Goal: Information Seeking & Learning: Learn about a topic

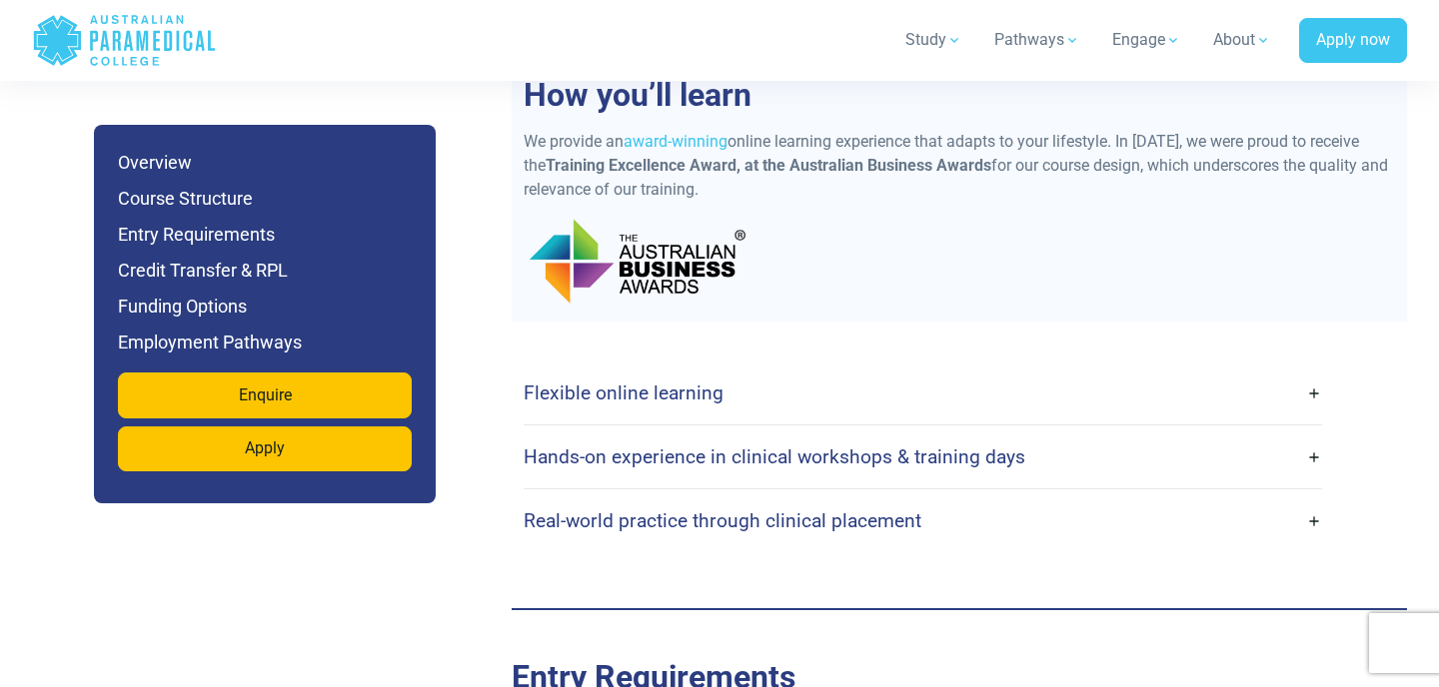
scroll to position [4344, 0]
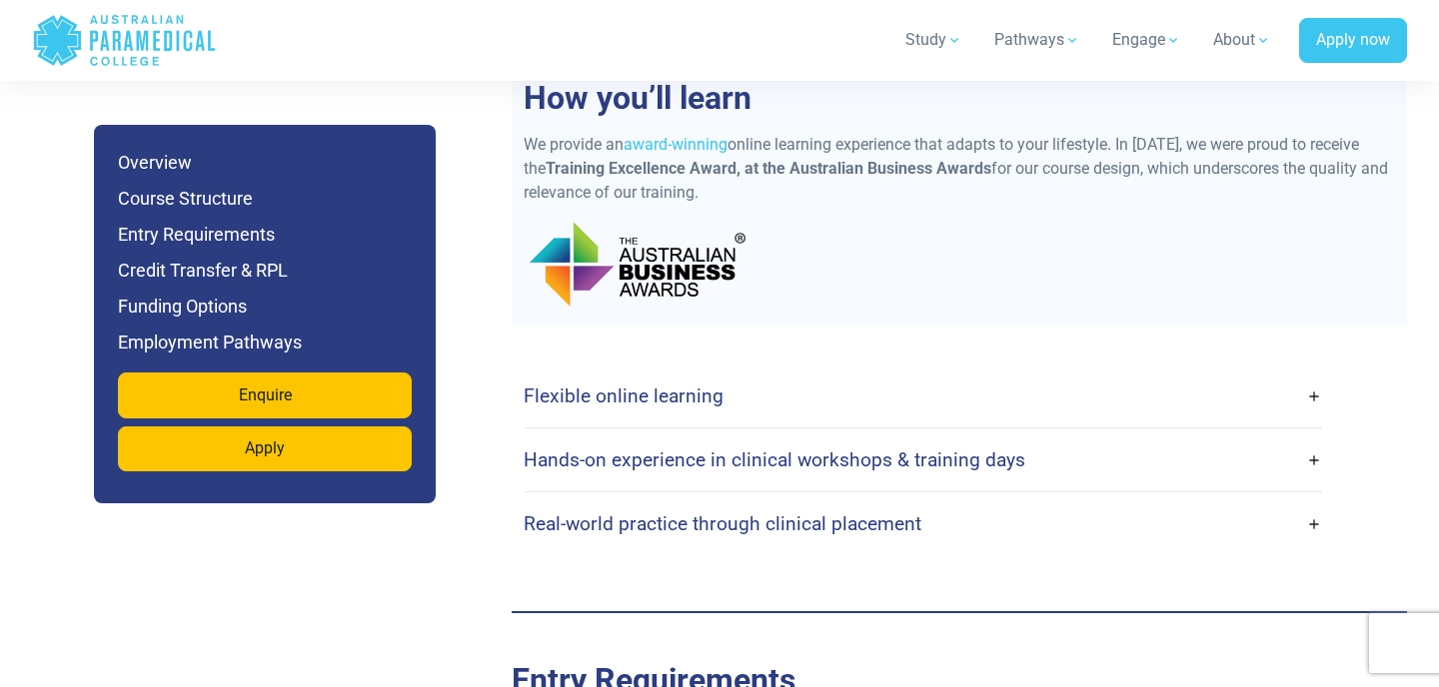
click at [645, 373] on link "Flexible online learning" at bounding box center [923, 396] width 798 height 47
click at [644, 385] on h4 "Flexible online learning" at bounding box center [624, 396] width 200 height 23
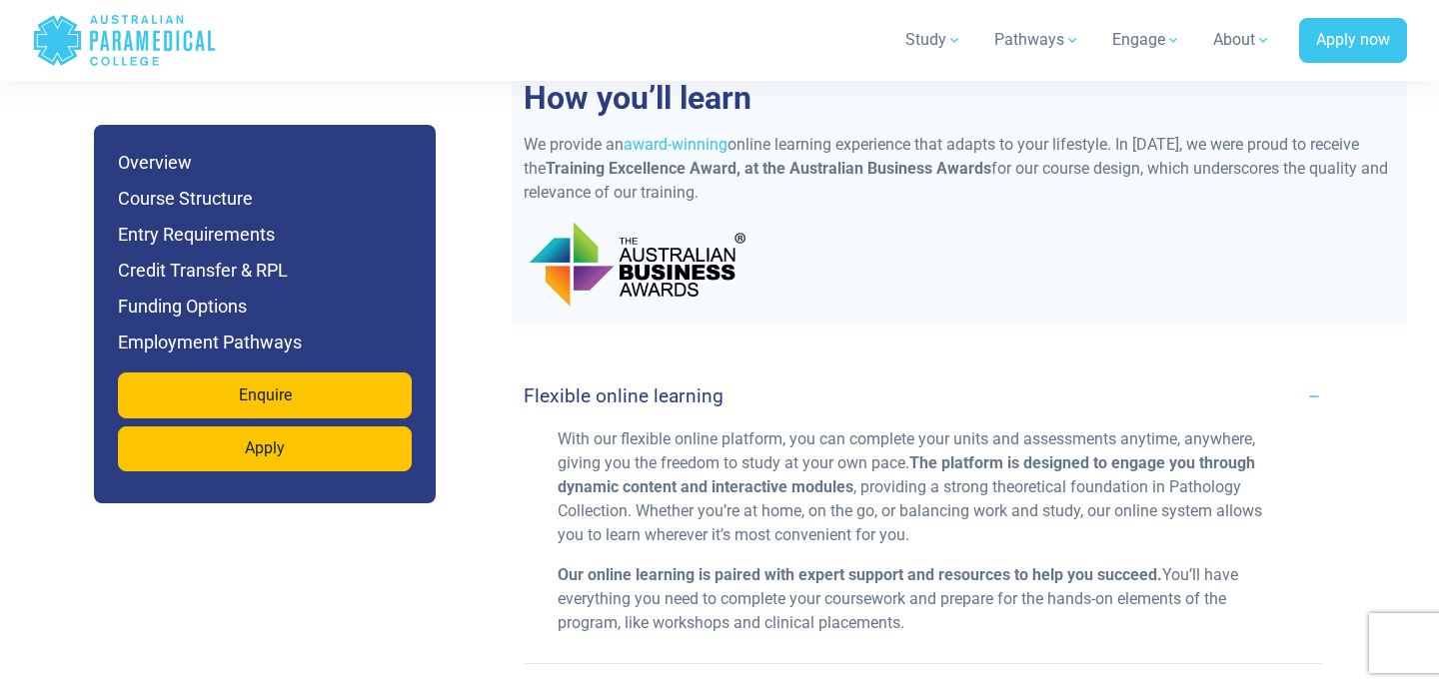
click at [644, 385] on h4 "Flexible online learning" at bounding box center [624, 396] width 200 height 23
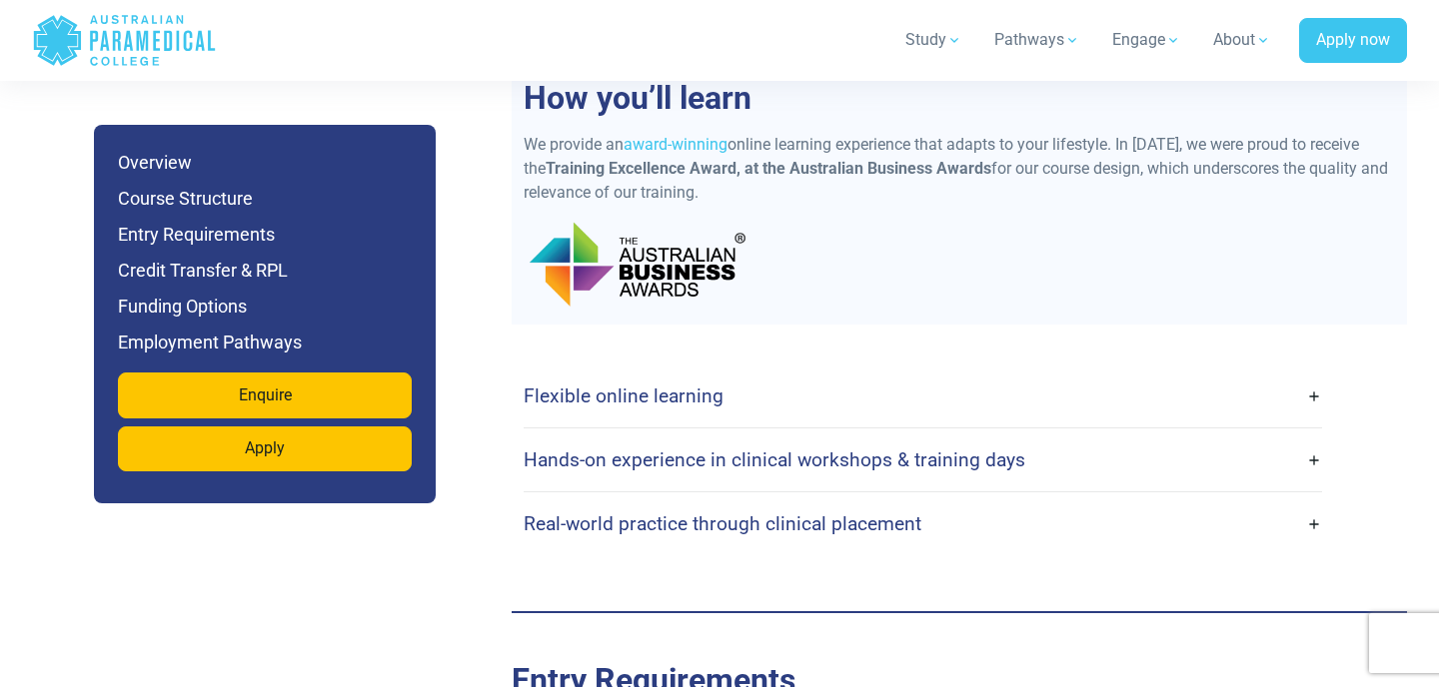
click at [629, 449] on h4 "Hands-on experience in clinical workshops & training days" at bounding box center [775, 460] width 502 height 23
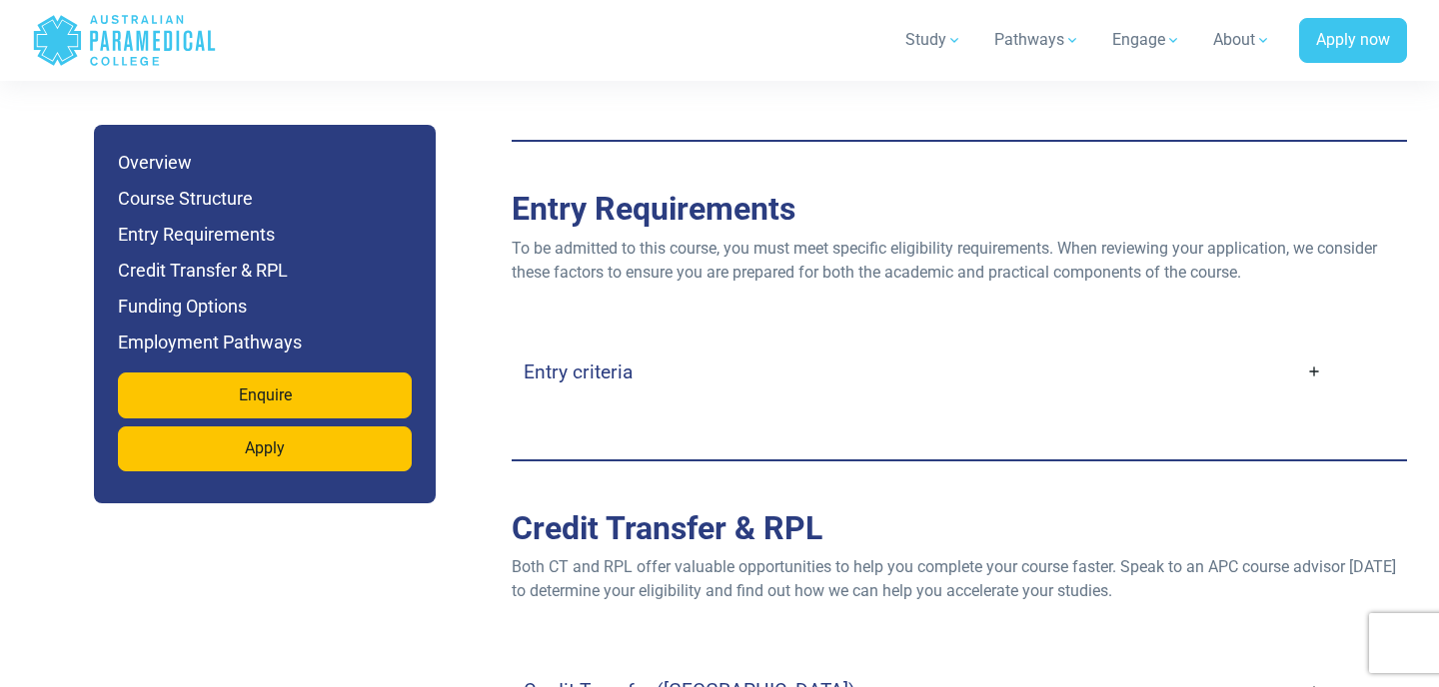
scroll to position [4830, 0]
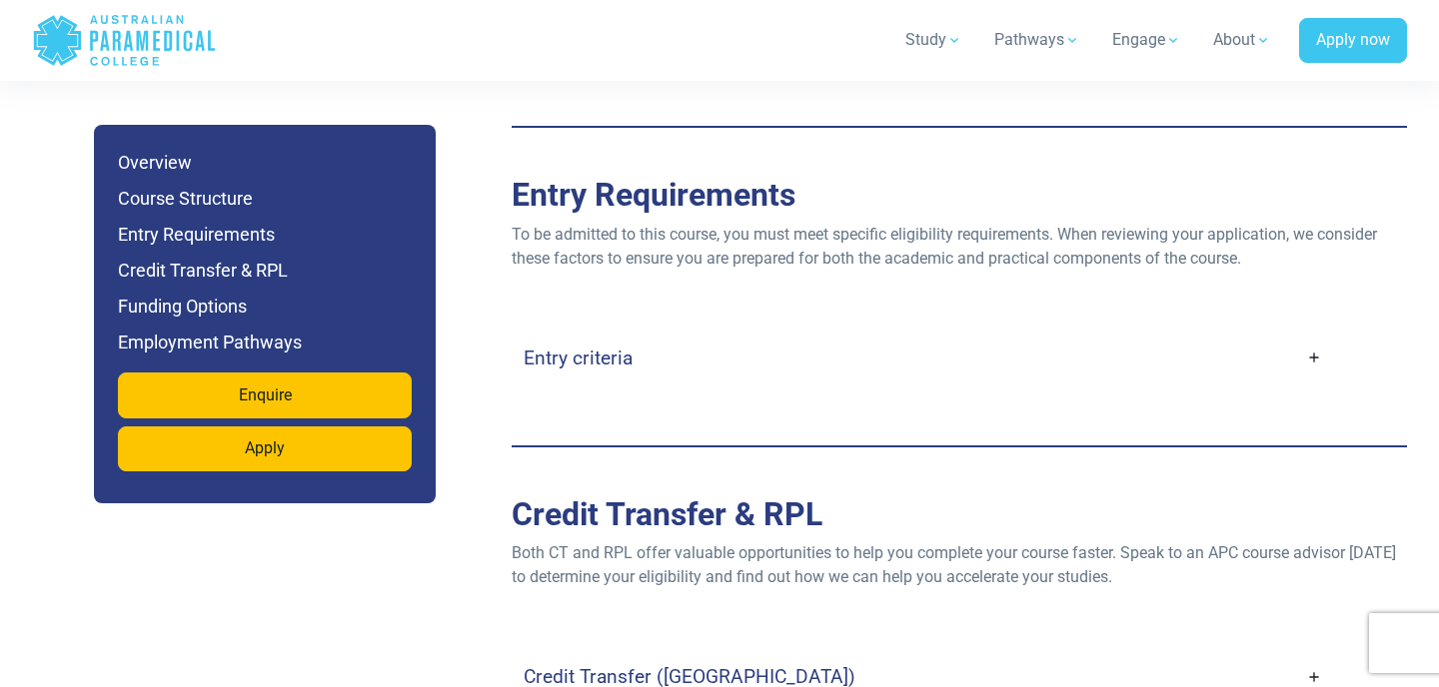
click at [626, 347] on h4 "Entry criteria" at bounding box center [578, 358] width 109 height 23
click at [1313, 335] on link "Entry criteria" at bounding box center [923, 358] width 798 height 47
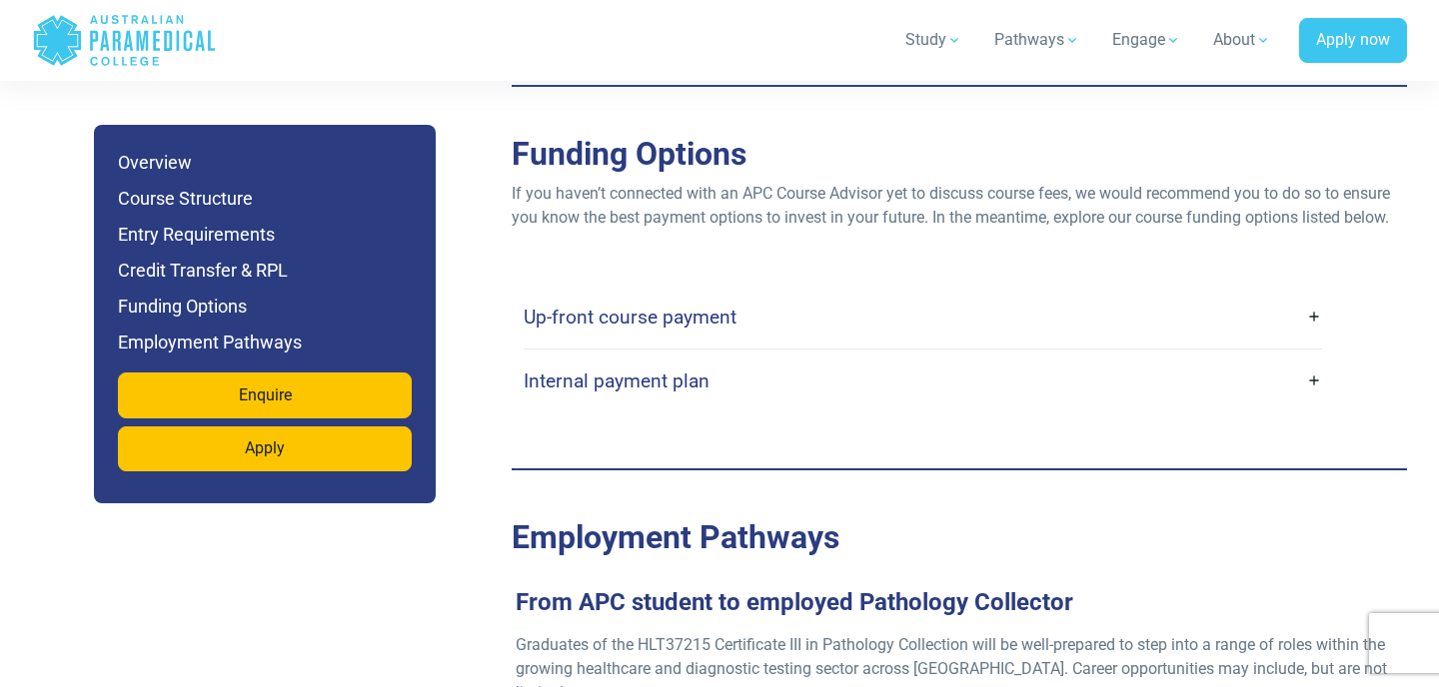
scroll to position [6131, 0]
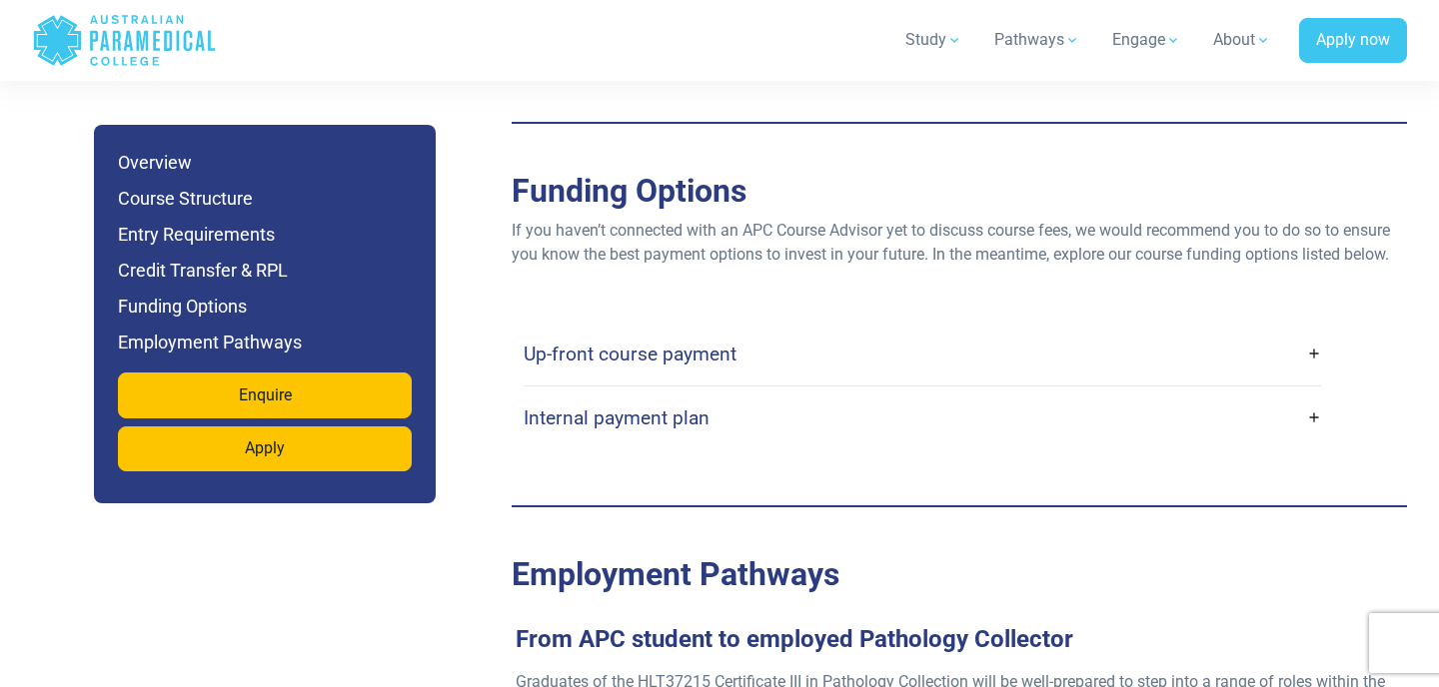
click at [1017, 333] on link "Up-front course payment" at bounding box center [923, 354] width 798 height 47
click at [1014, 331] on link "Up-front course payment" at bounding box center [923, 354] width 798 height 47
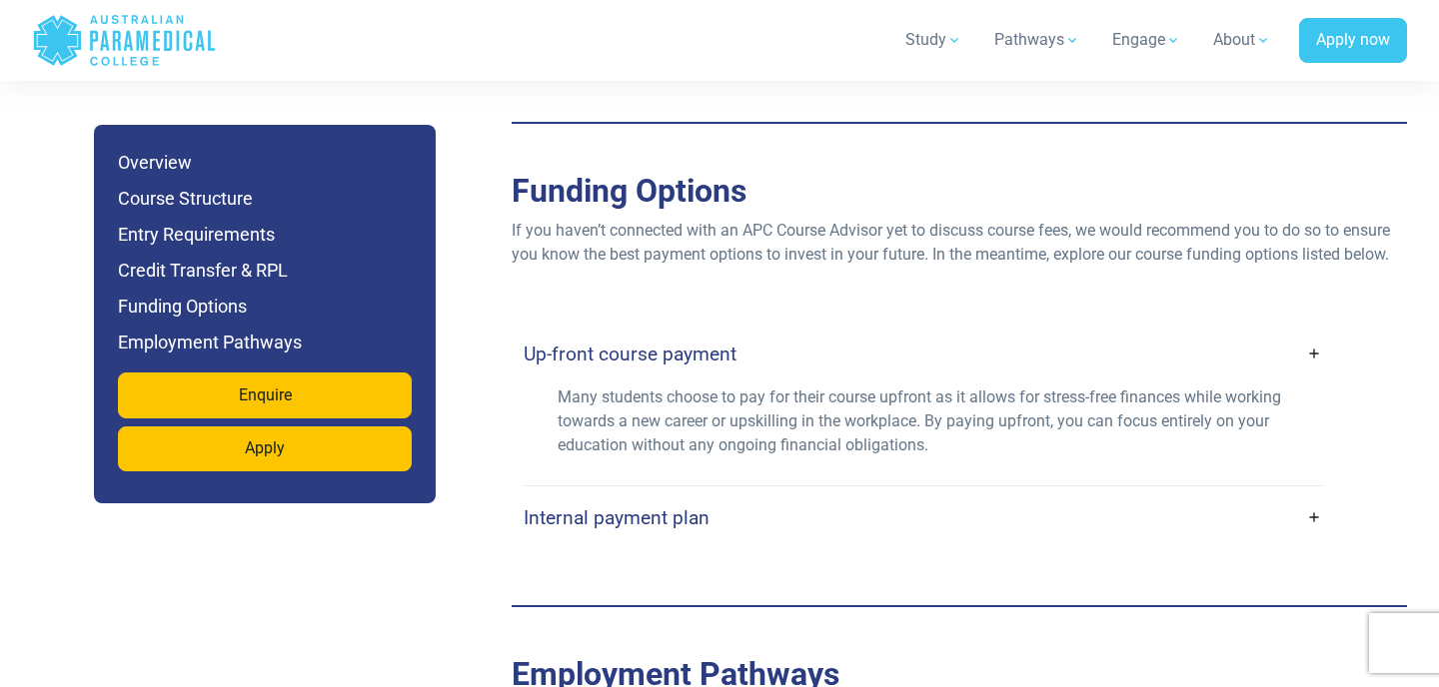
click at [970, 495] on link "Internal payment plan" at bounding box center [923, 518] width 798 height 47
click at [602, 507] on h4 "Internal payment plan" at bounding box center [617, 518] width 186 height 23
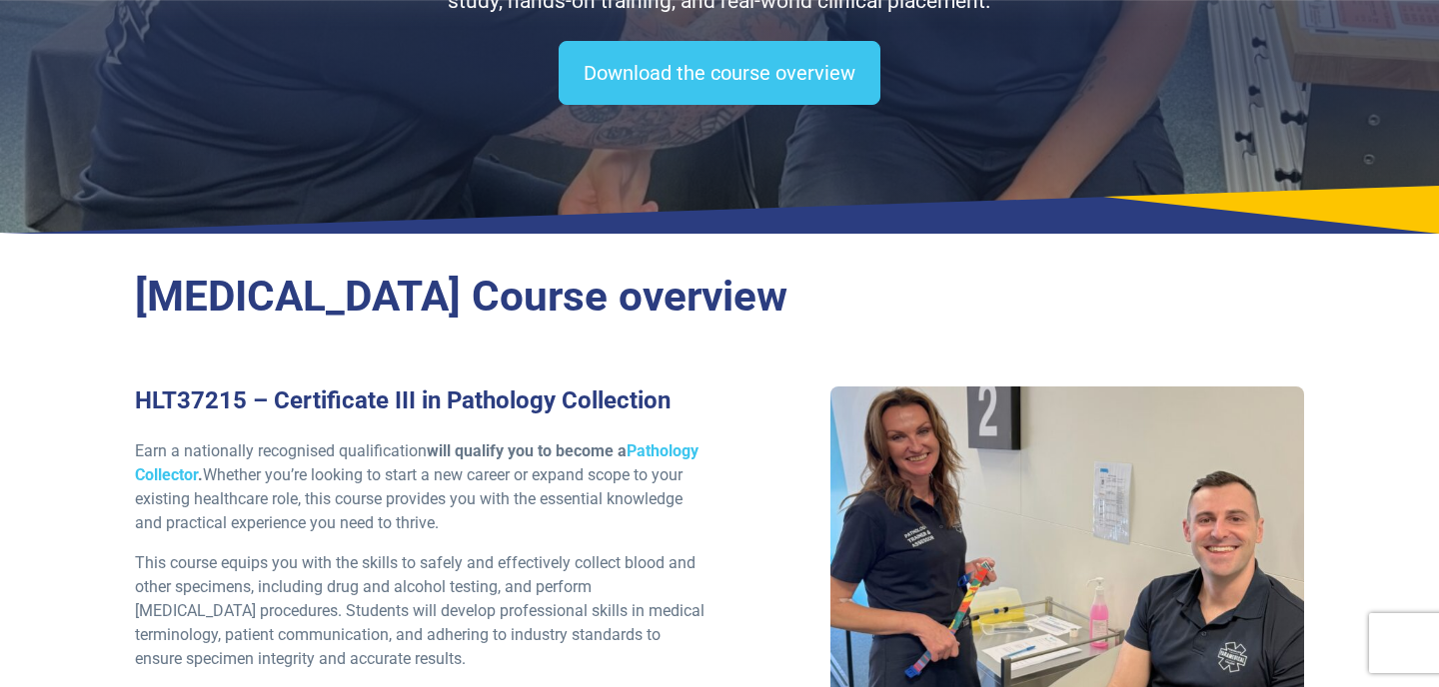
scroll to position [0, 0]
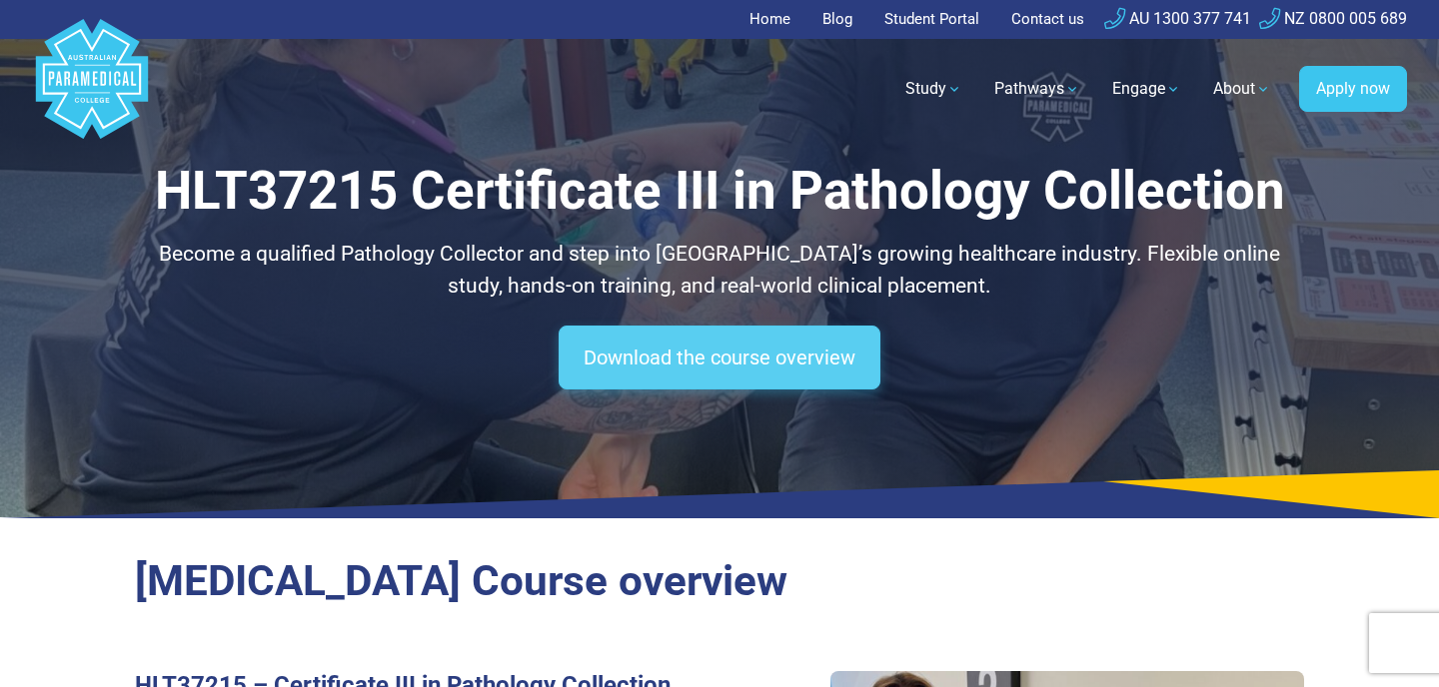
click at [674, 381] on link "Download the course overview" at bounding box center [719, 358] width 322 height 64
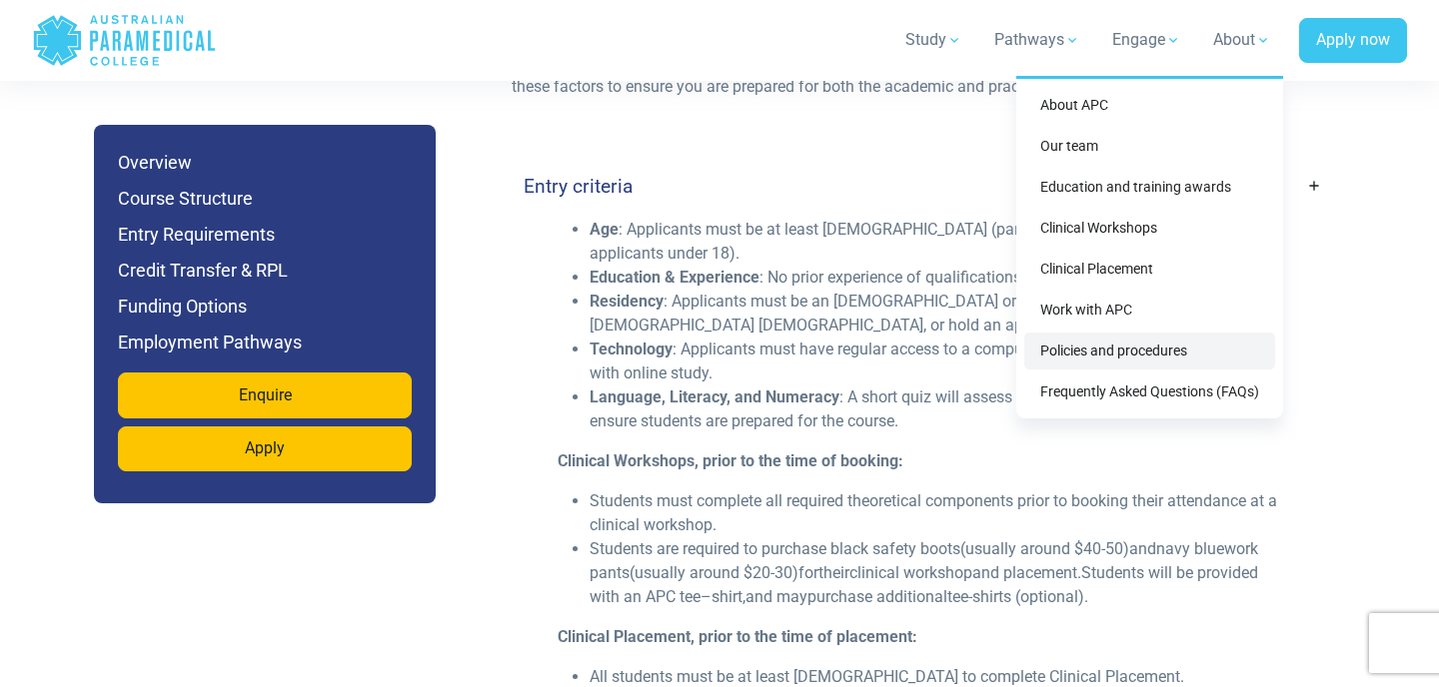
scroll to position [5007, 0]
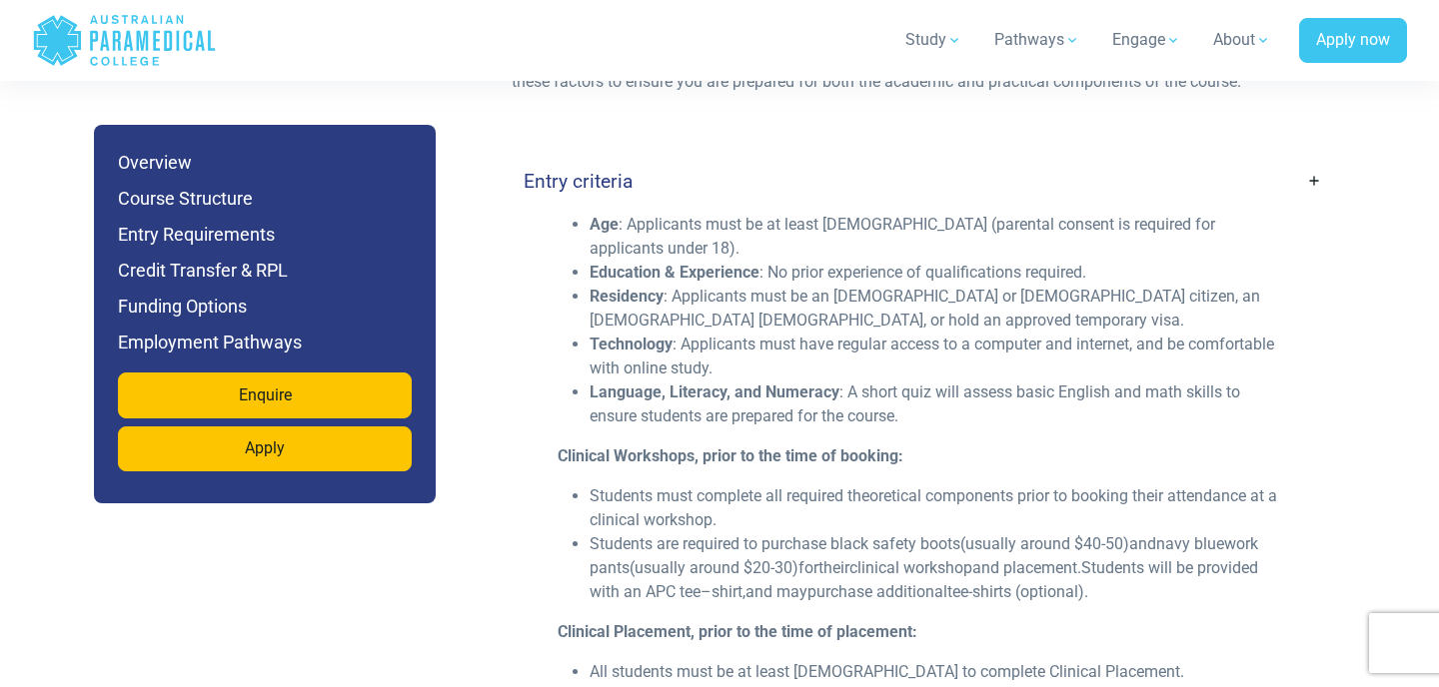
click at [888, 582] on span "additional" at bounding box center [911, 591] width 71 height 19
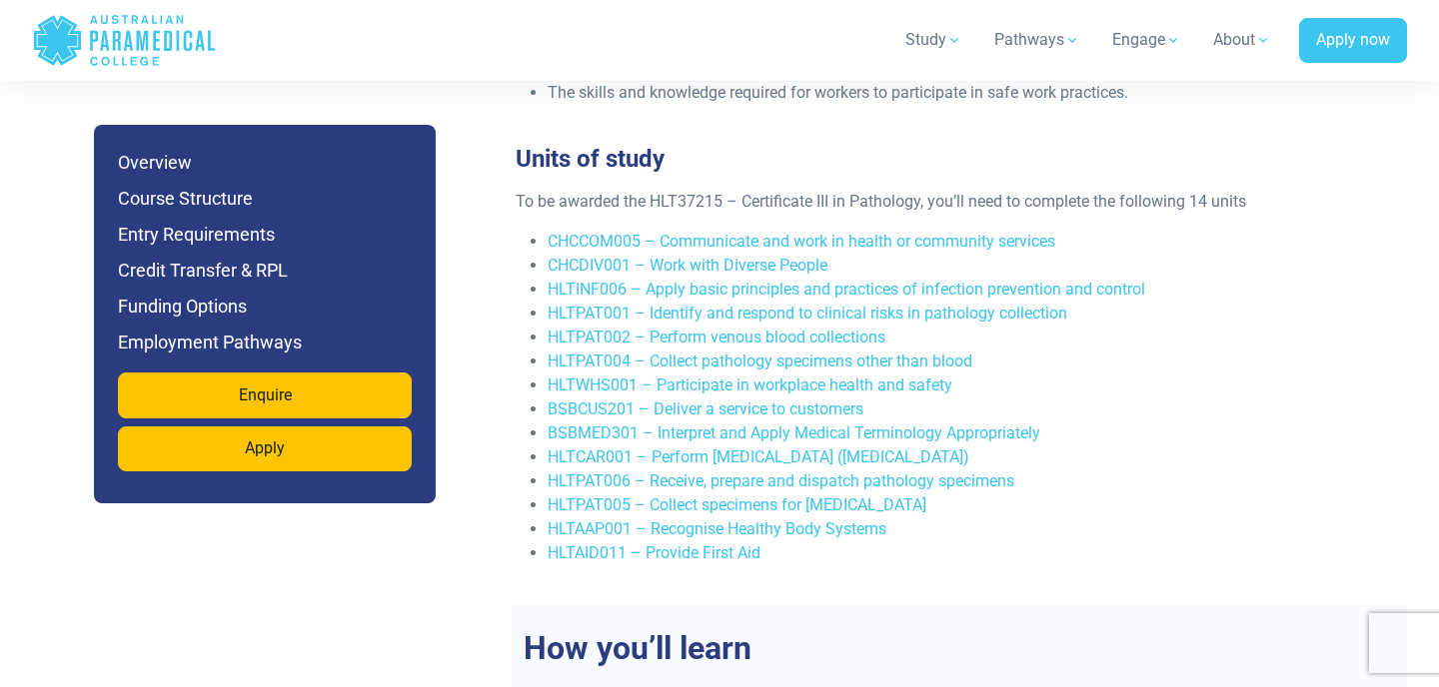
scroll to position [3792, 0]
click at [173, 176] on h6 "Overview" at bounding box center [265, 163] width 294 height 28
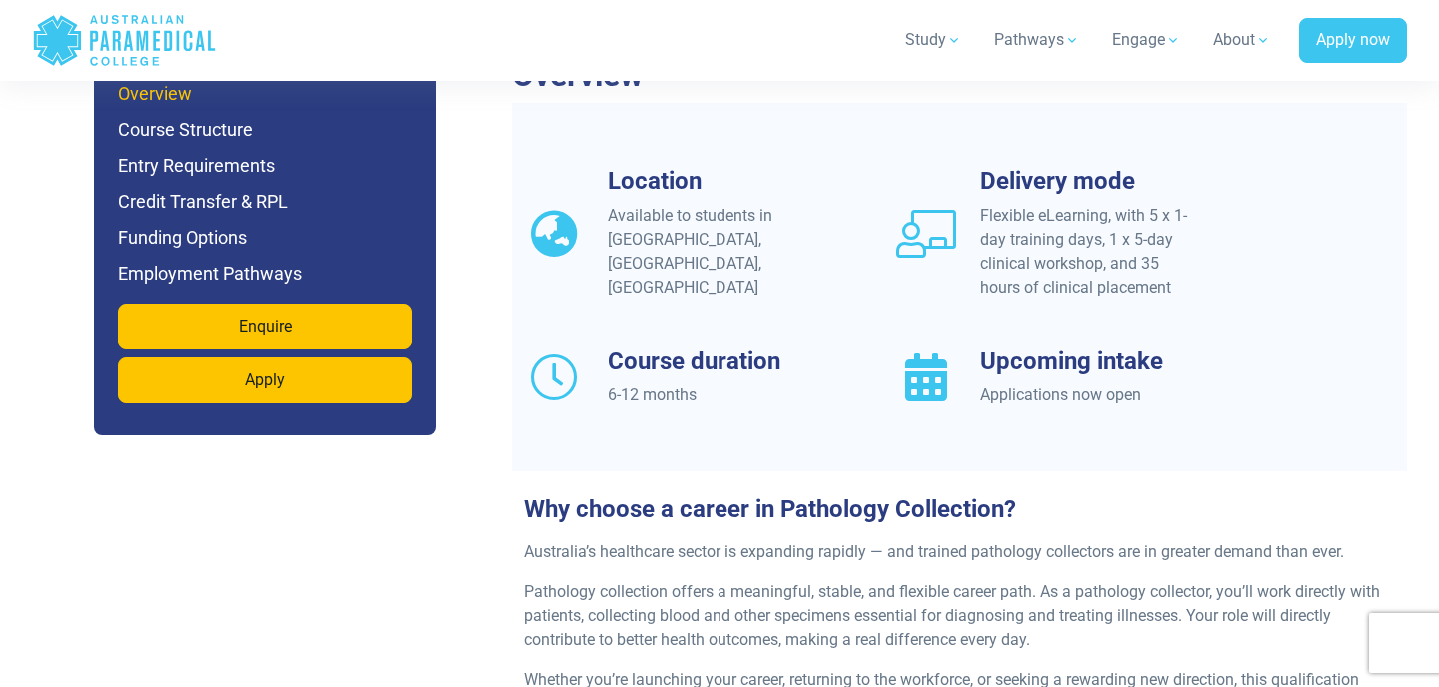
scroll to position [1682, 0]
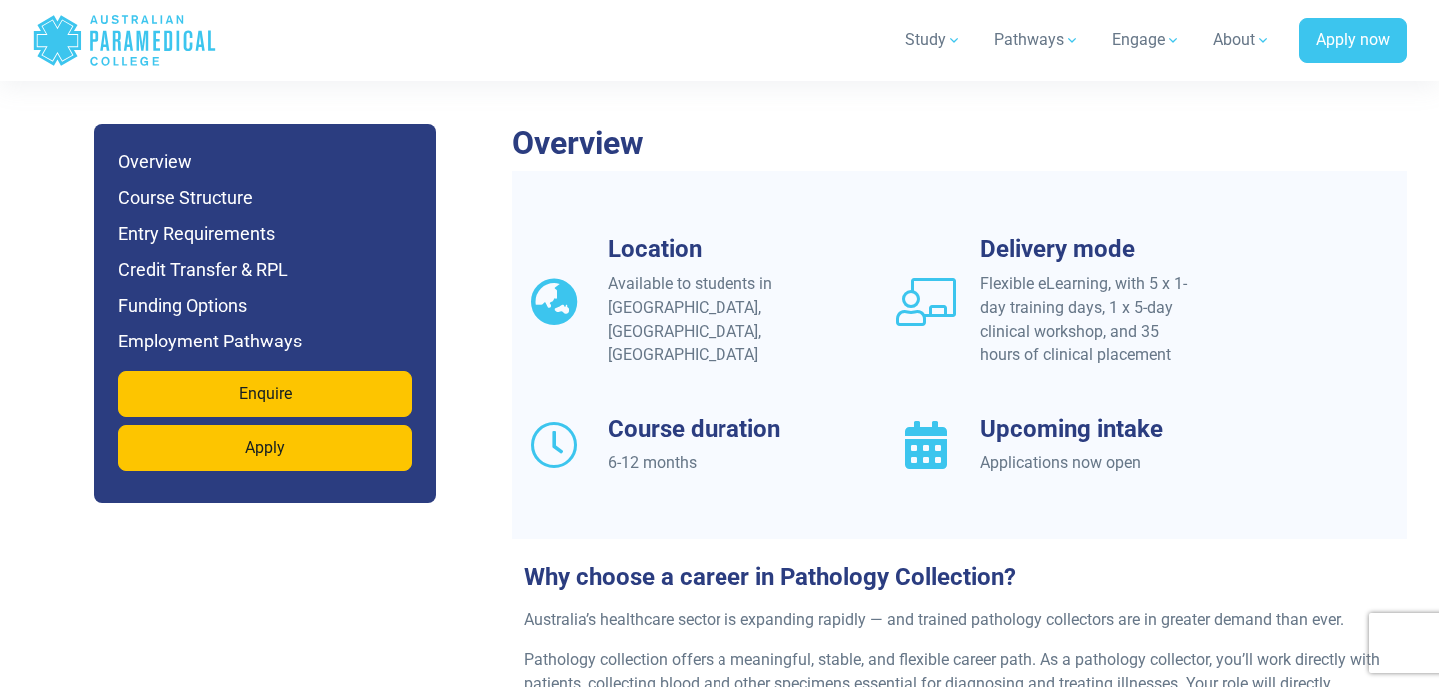
drag, startPoint x: 647, startPoint y: 447, endPoint x: 765, endPoint y: 452, distance: 118.0
click at [740, 452] on div "Location Available to students in NSW, QLD, VIC Delivery mode Flexible eLearnin…" at bounding box center [959, 380] width 895 height 290
click at [762, 452] on div "Location Available to students in NSW, QLD, VIC Delivery mode Flexible eLearnin…" at bounding box center [959, 380] width 895 height 290
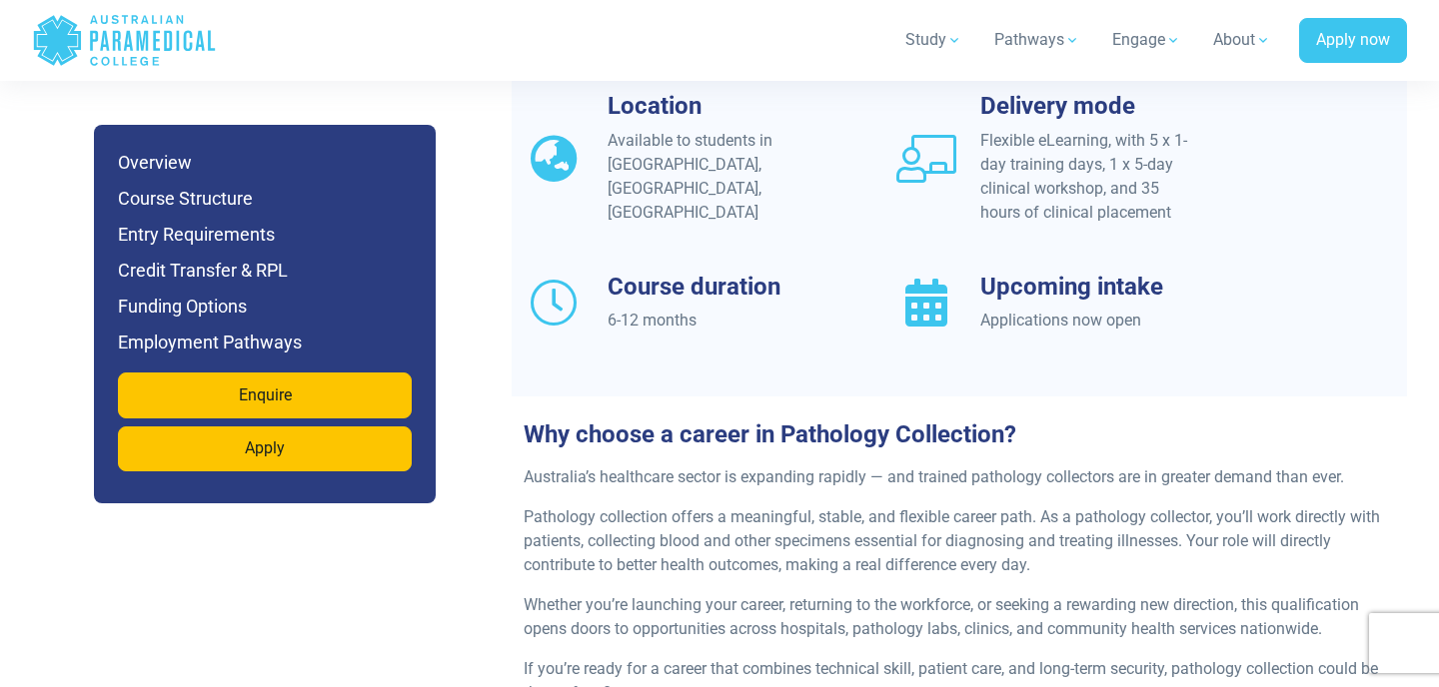
scroll to position [1831, 0]
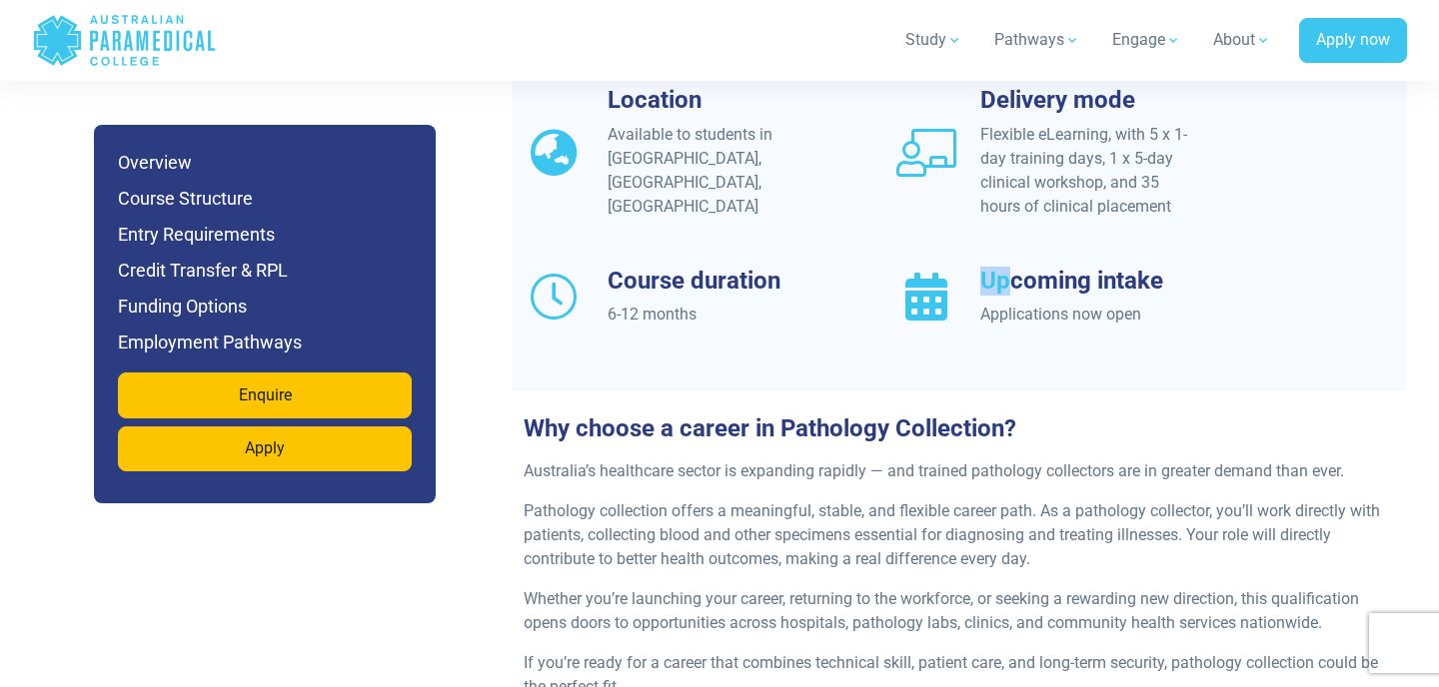
drag, startPoint x: 984, startPoint y: 259, endPoint x: 1012, endPoint y: 270, distance: 30.1
click at [1012, 270] on h3 "Upcoming intake" at bounding box center [1088, 281] width 217 height 29
click at [993, 303] on div "Applications now open" at bounding box center [1088, 315] width 217 height 24
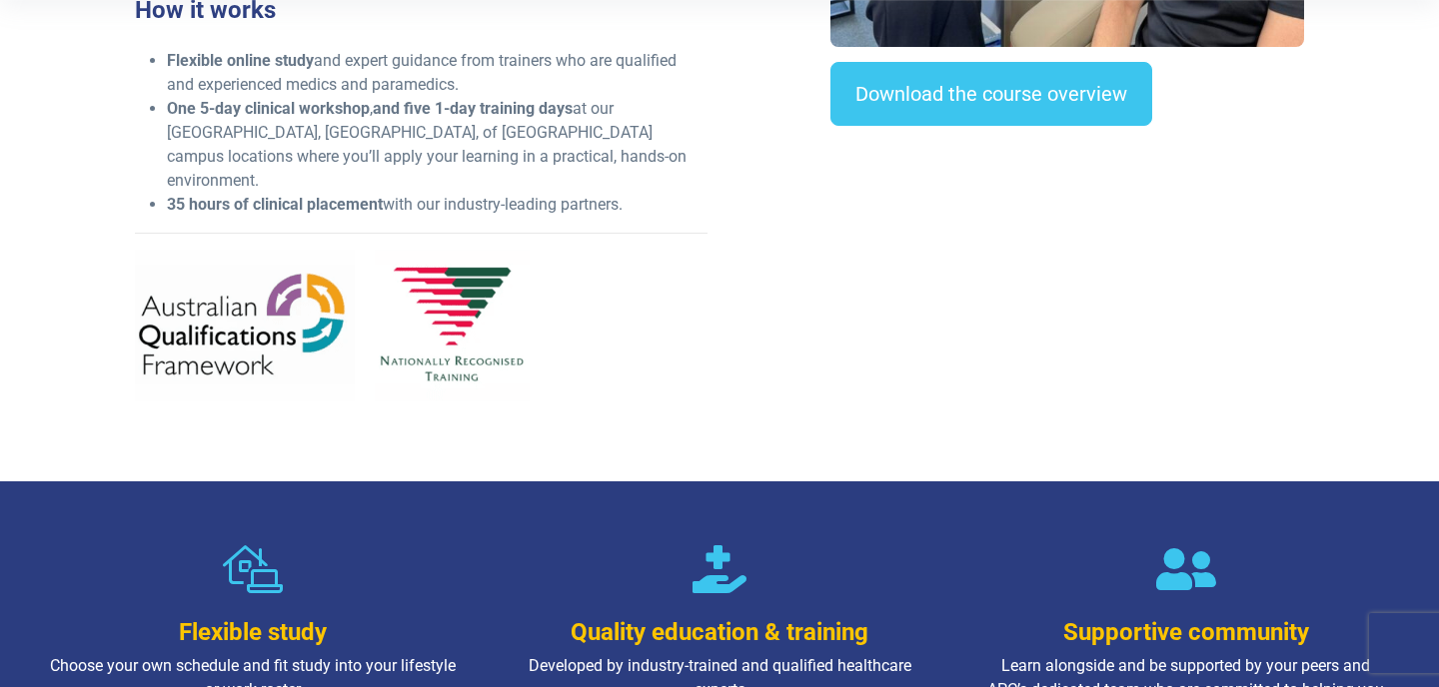
scroll to position [0, 0]
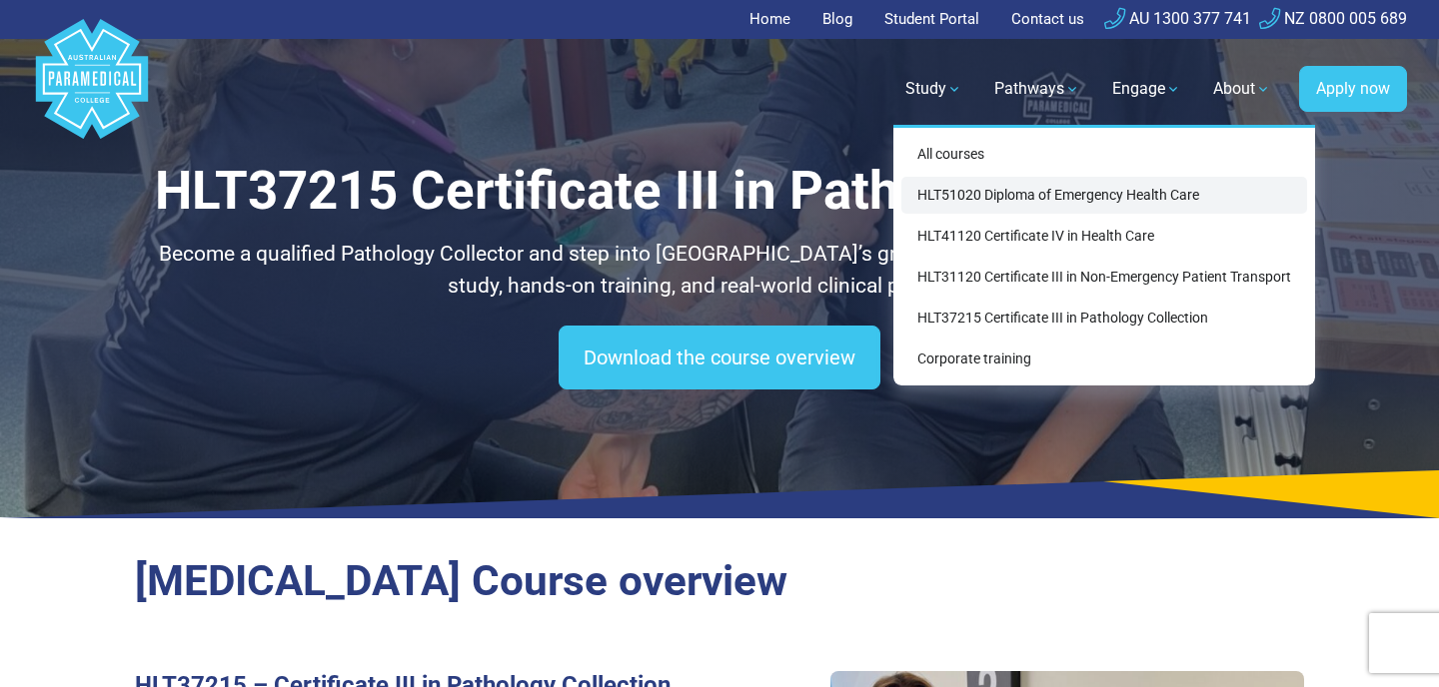
click at [951, 207] on link "HLT51020 Diploma of Emergency Health Care" at bounding box center [1104, 195] width 406 height 37
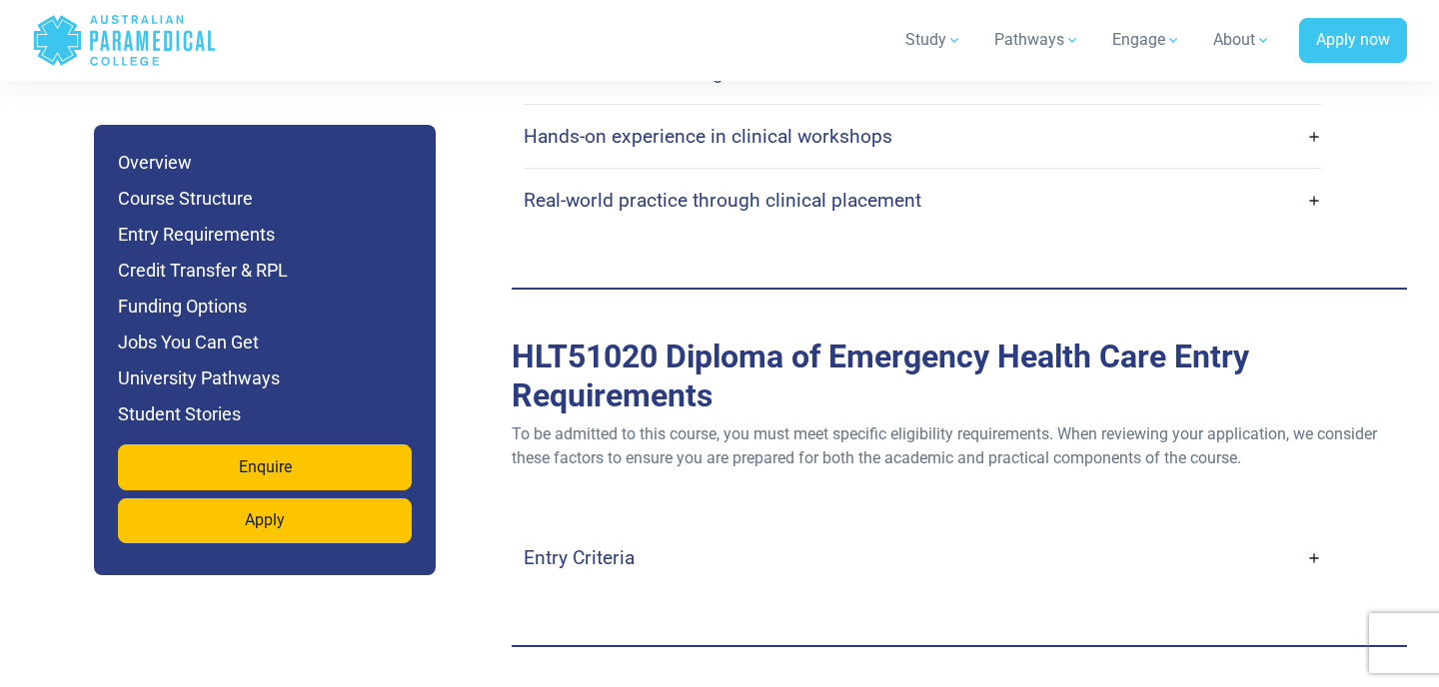
scroll to position [5466, 0]
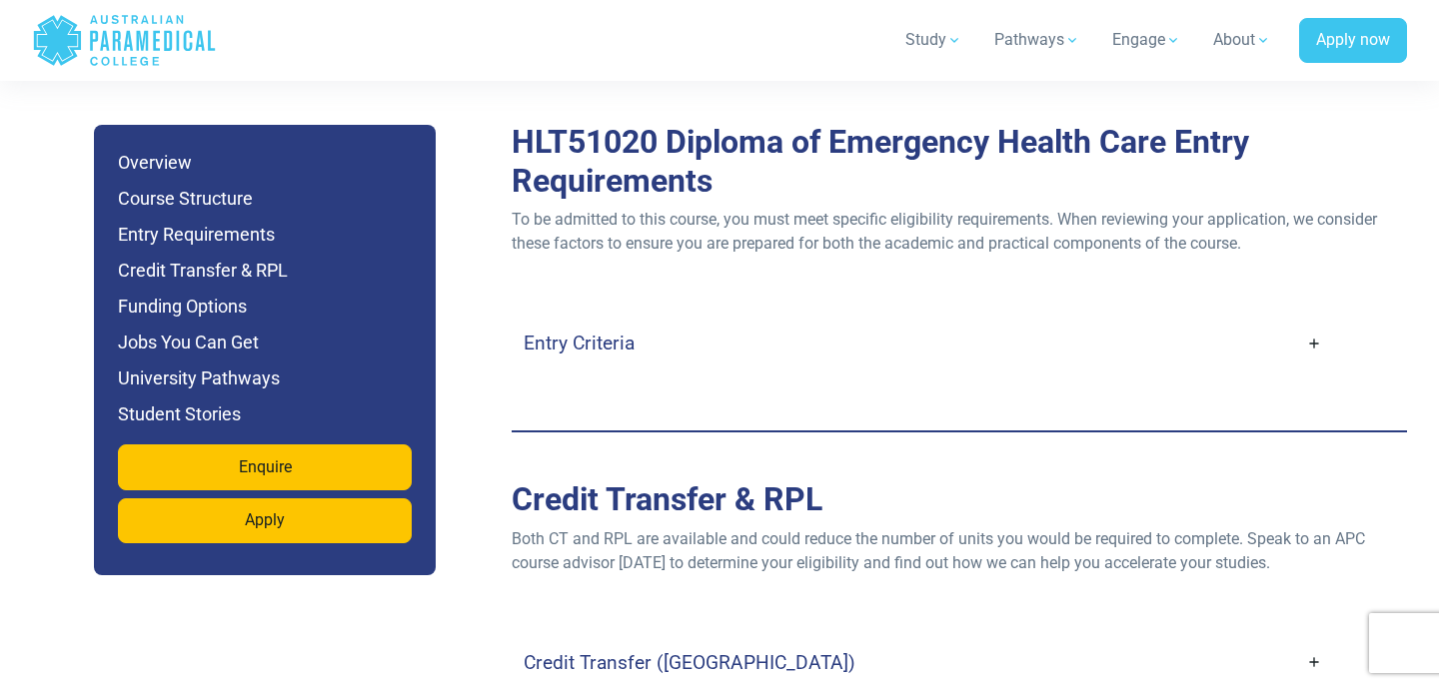
click at [770, 320] on link "Entry Criteria" at bounding box center [923, 343] width 798 height 47
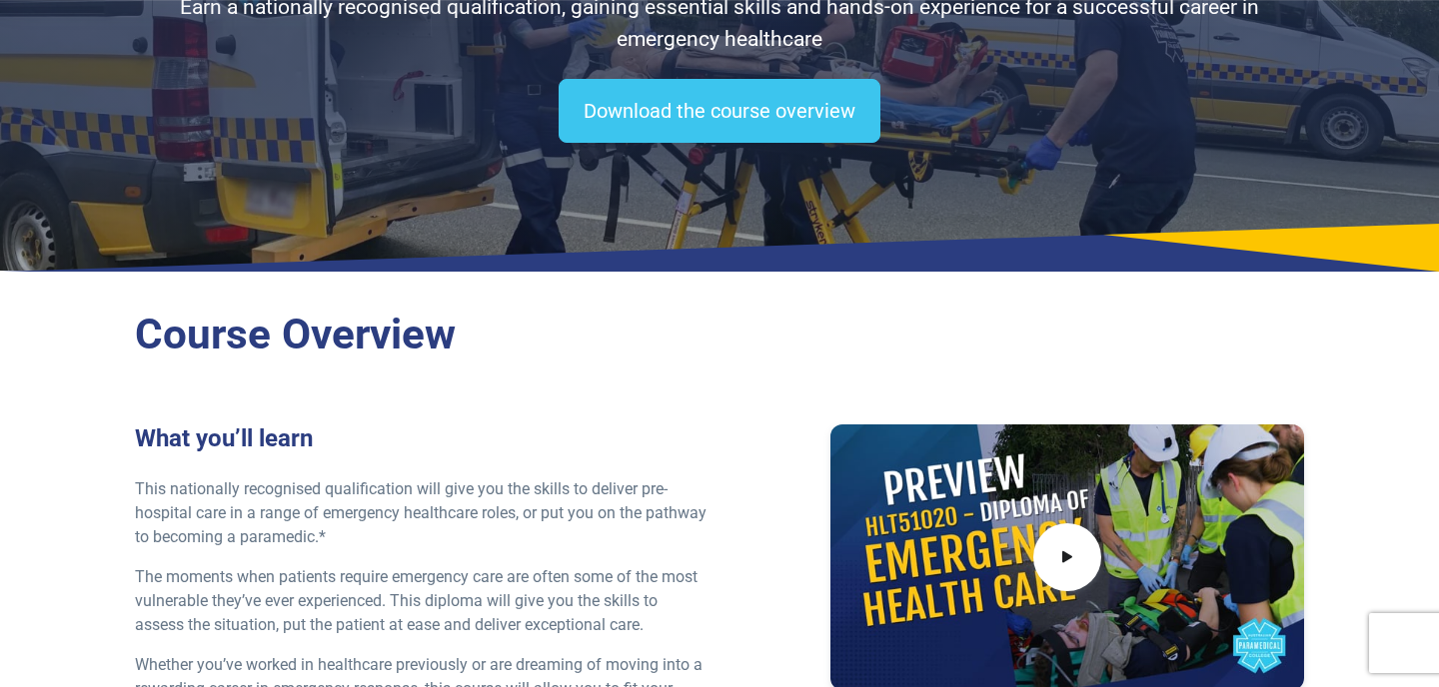
scroll to position [0, 0]
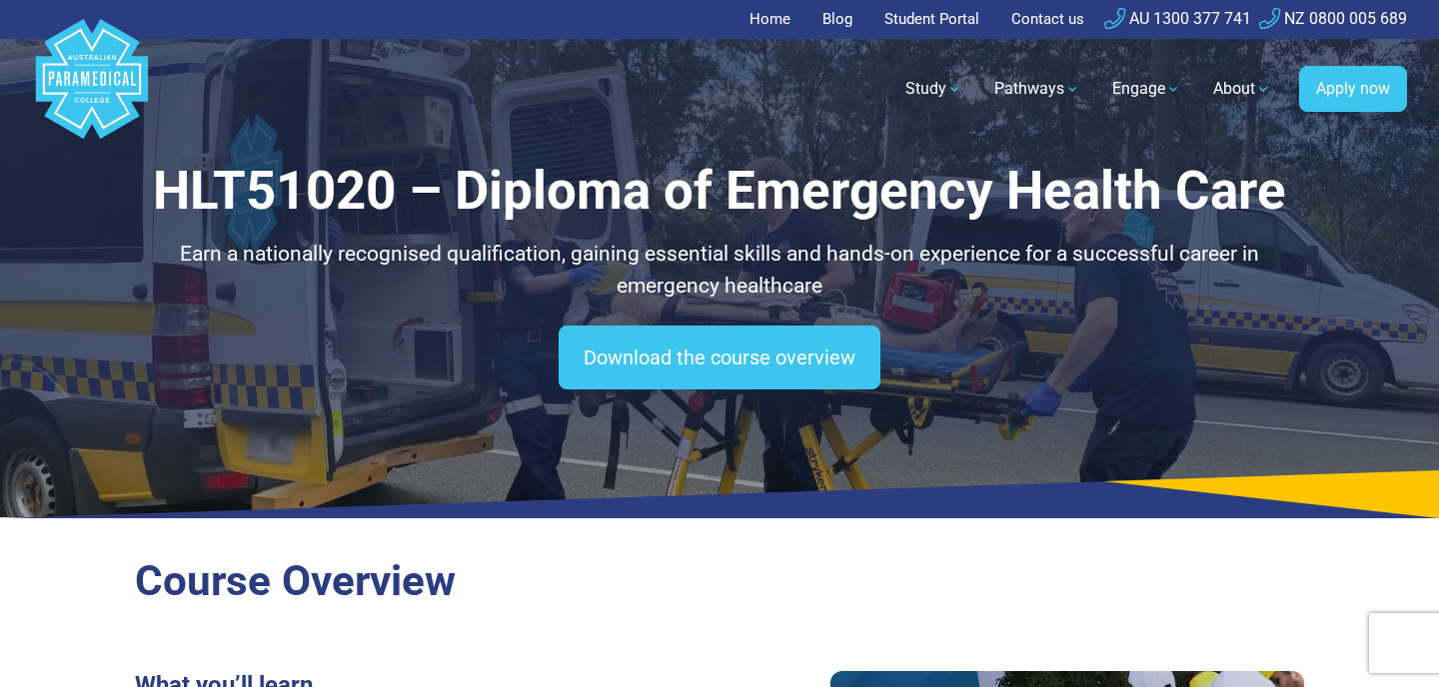
click at [1042, 16] on link "Contact us" at bounding box center [1047, 19] width 97 height 39
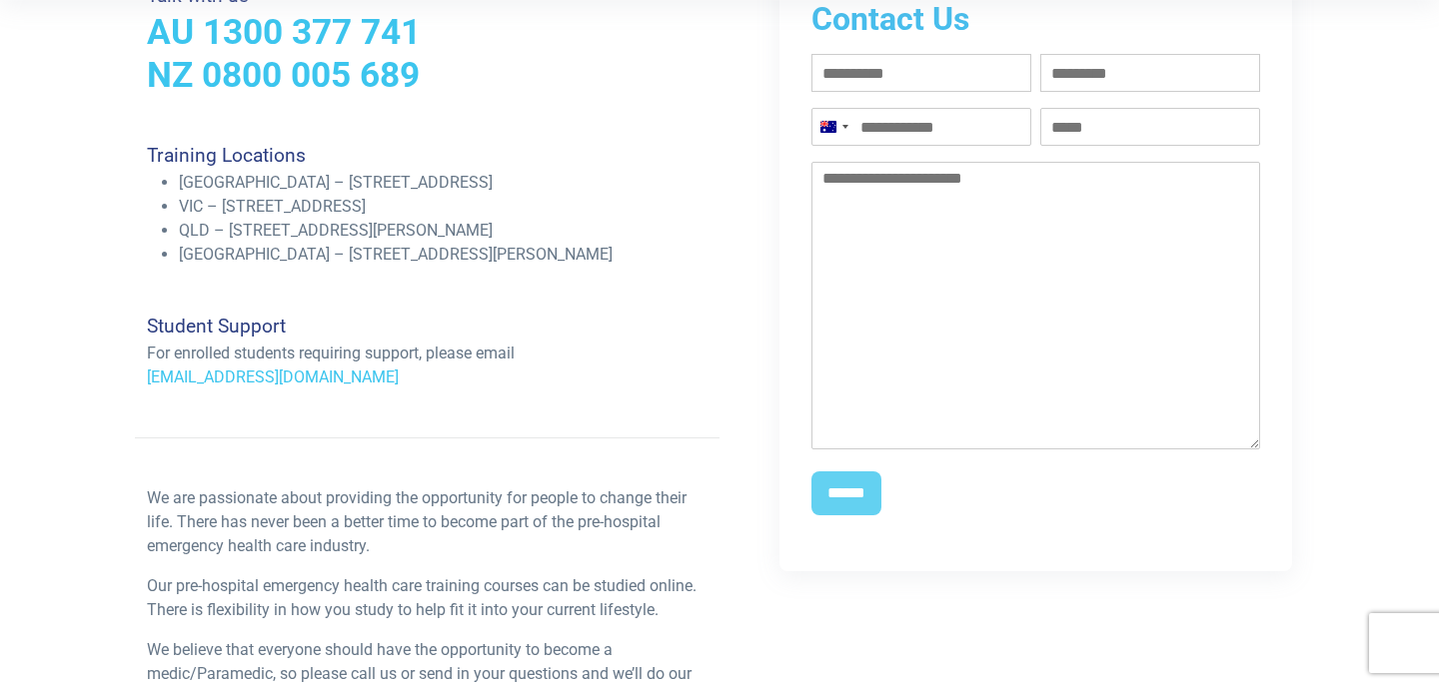
scroll to position [532, 0]
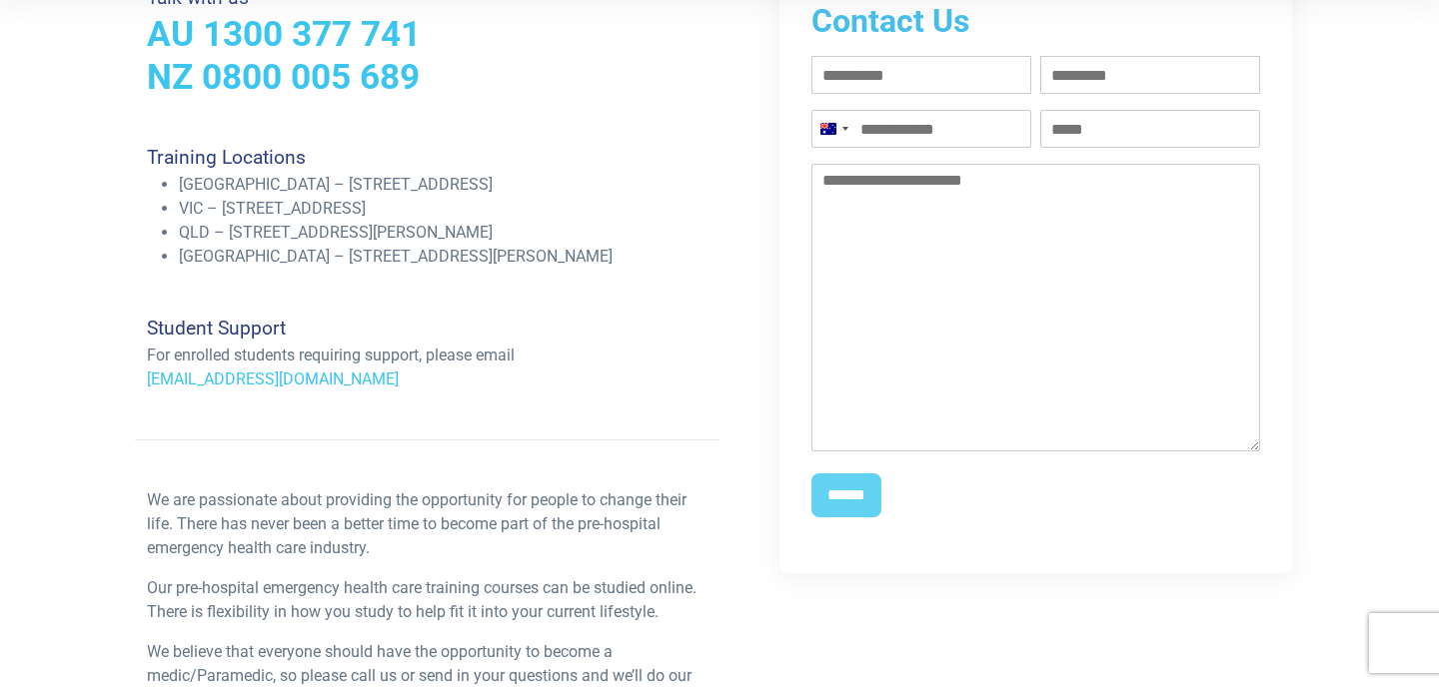
drag, startPoint x: 228, startPoint y: 182, endPoint x: 516, endPoint y: 192, distance: 287.9
click at [516, 192] on li "[GEOGRAPHIC_DATA] – [STREET_ADDRESS]" at bounding box center [443, 185] width 529 height 24
copy li "[STREET_ADDRESS]"
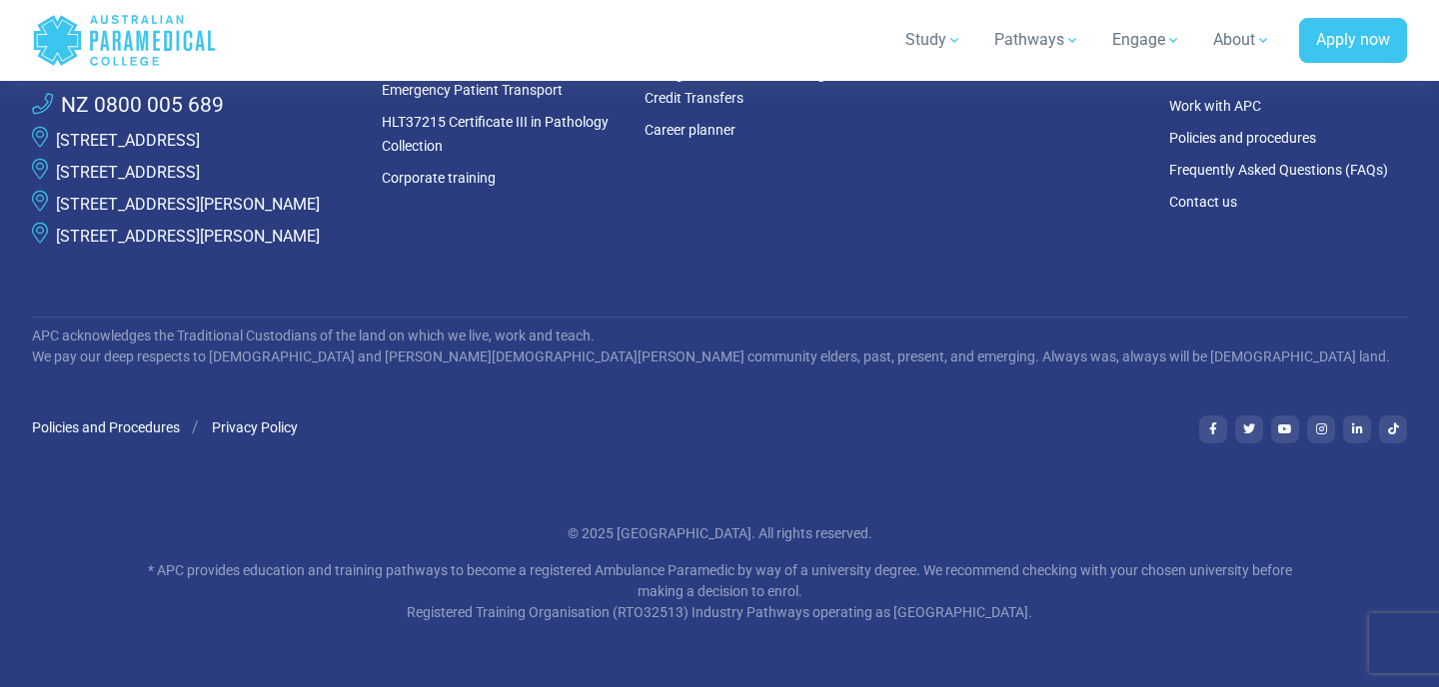
scroll to position [1534, 0]
drag, startPoint x: 587, startPoint y: 545, endPoint x: 773, endPoint y: 540, distance: 185.9
click at [775, 541] on p "© 2025 [GEOGRAPHIC_DATA]. All rights reserved." at bounding box center [719, 534] width 1169 height 21
copy p "Australian Paramedical Colleg"
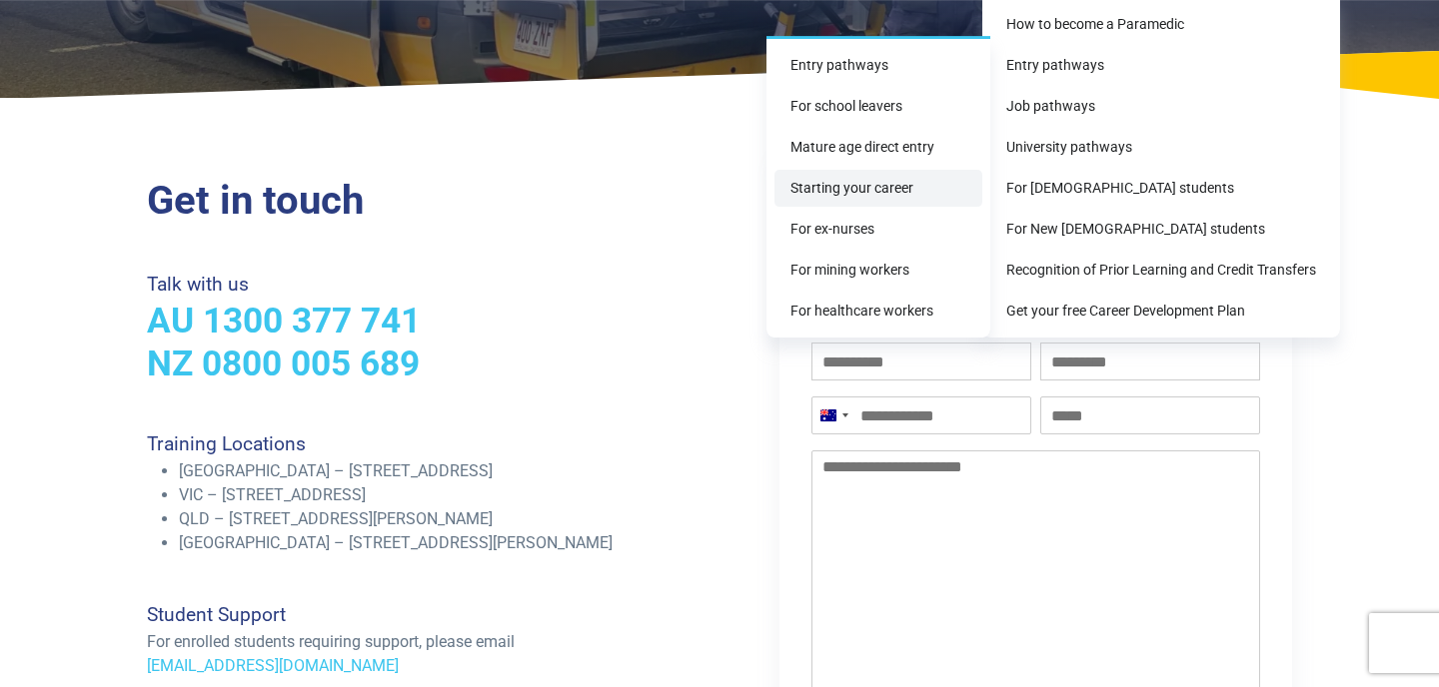
scroll to position [0, 0]
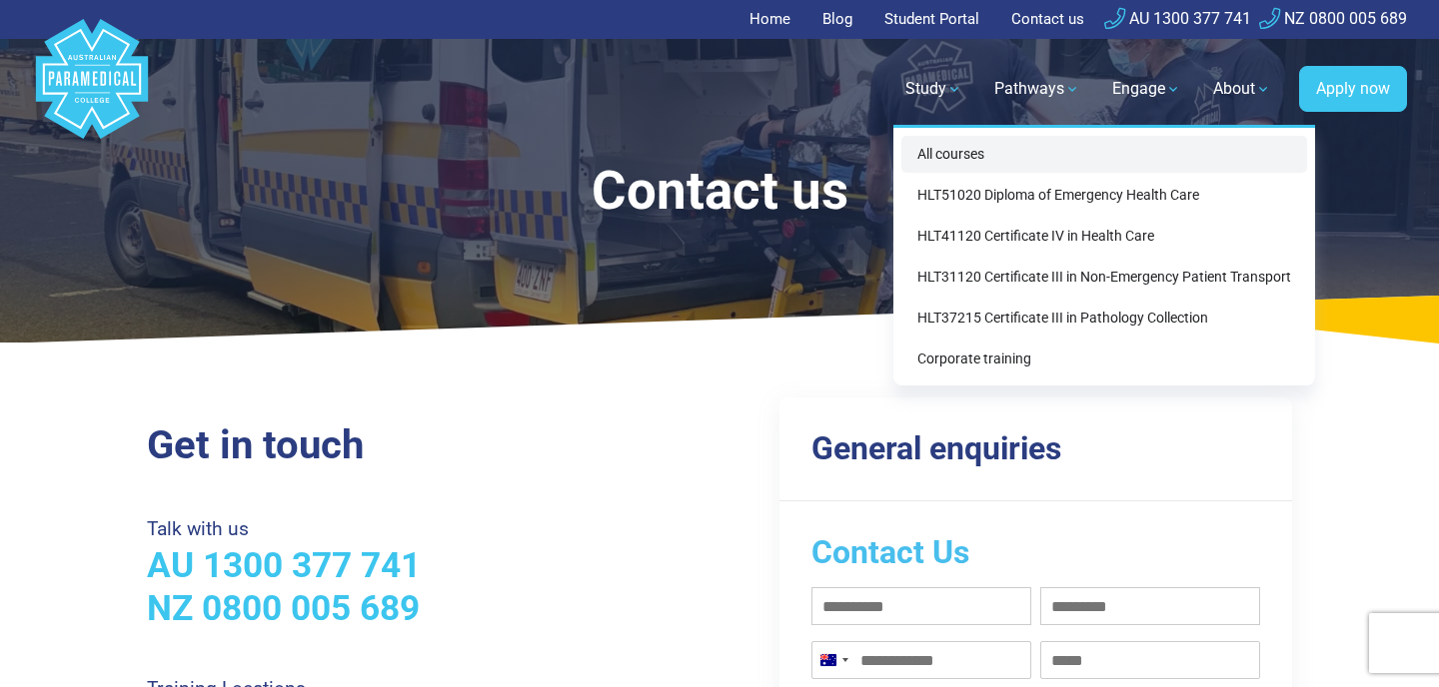
click at [939, 157] on link "All courses" at bounding box center [1104, 154] width 406 height 37
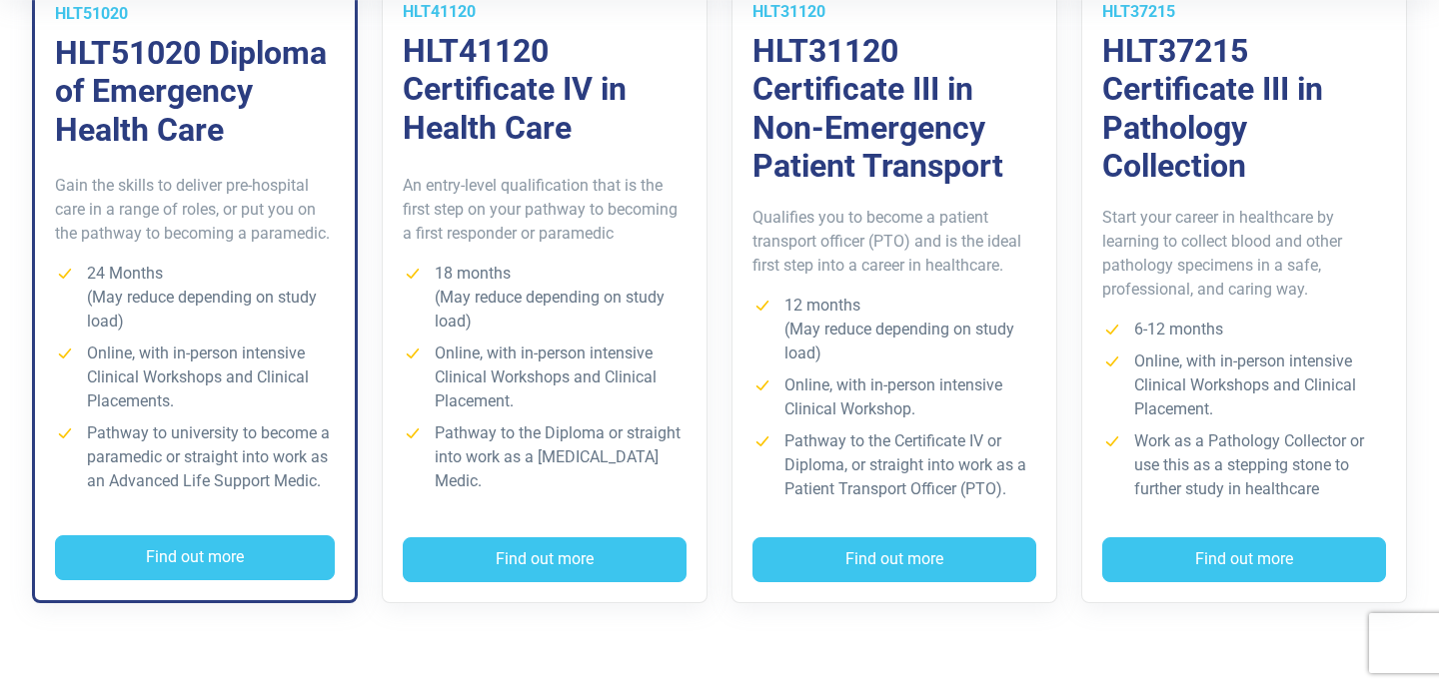
scroll to position [658, 0]
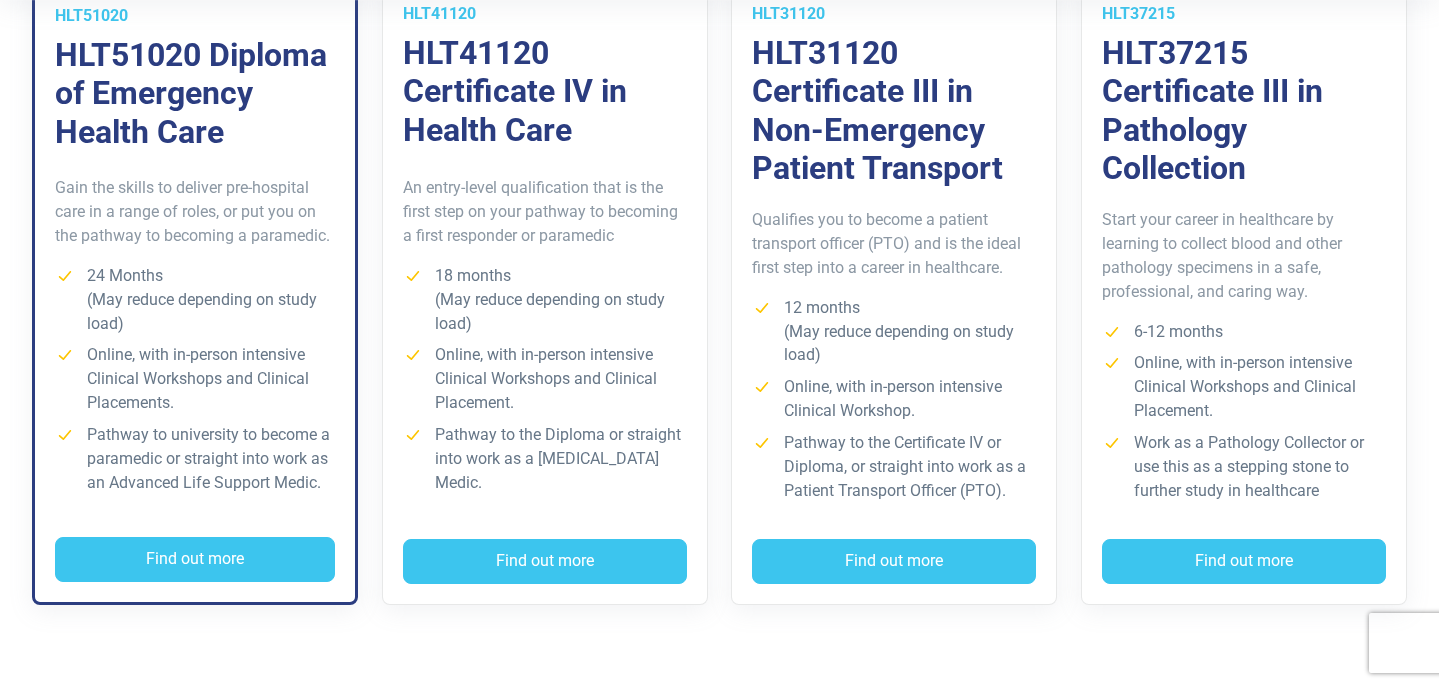
click at [1183, 393] on li "Online, with in-person intensive Clinical Workshops and Clinical Placement." at bounding box center [1244, 388] width 284 height 72
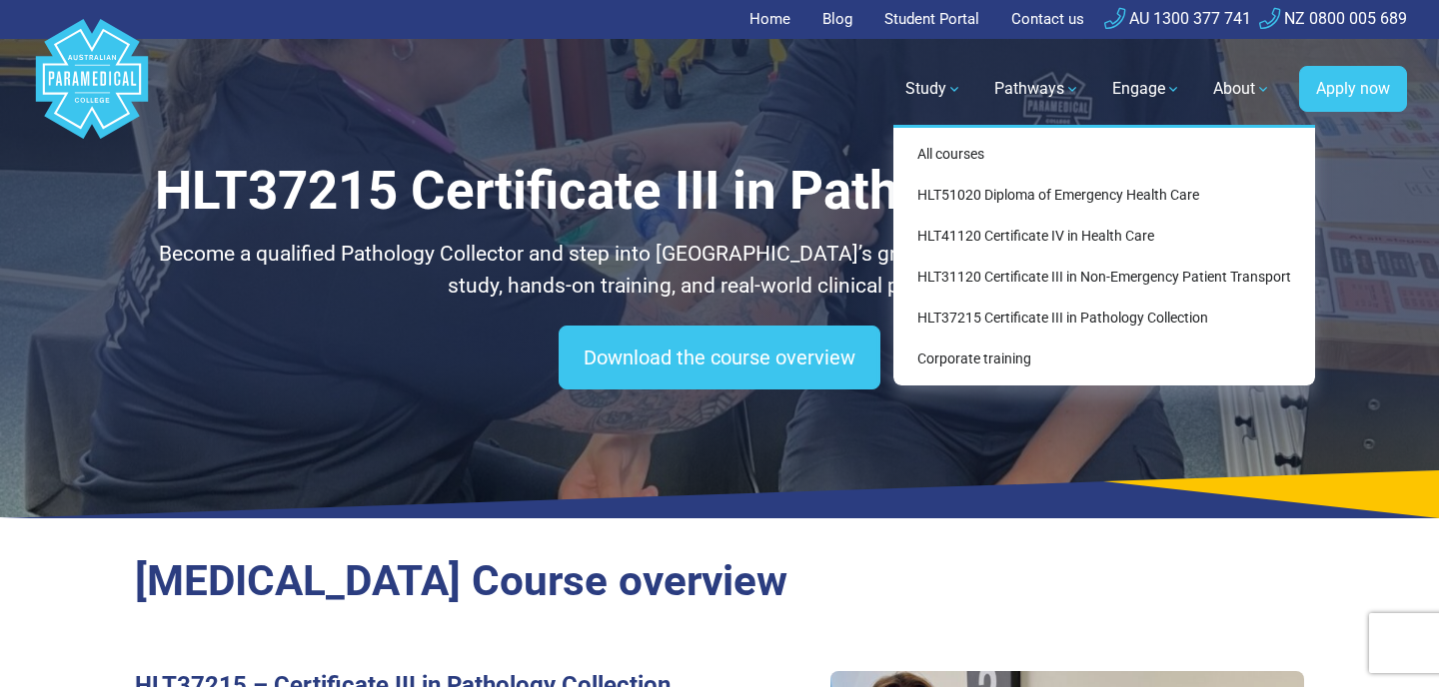
click at [927, 90] on link "Study" at bounding box center [933, 89] width 81 height 56
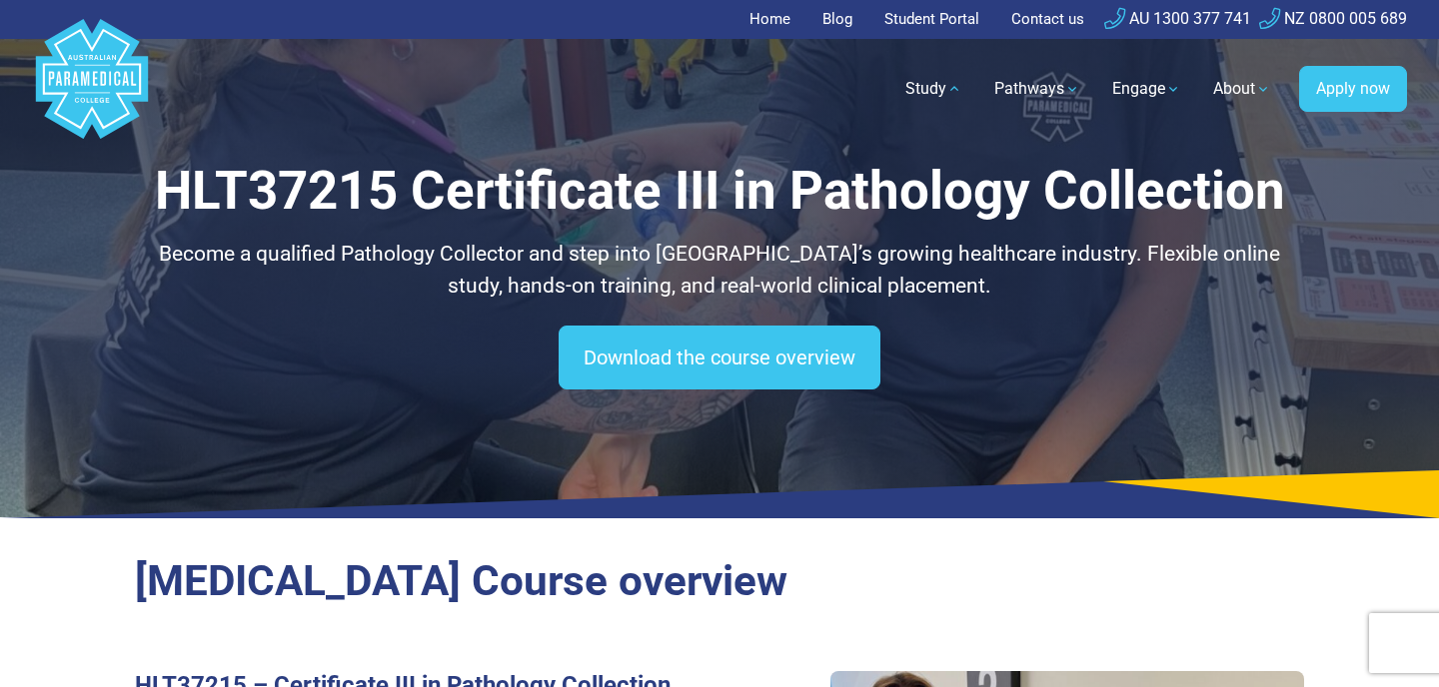
click at [941, 5] on link "Student Portal" at bounding box center [931, 19] width 119 height 39
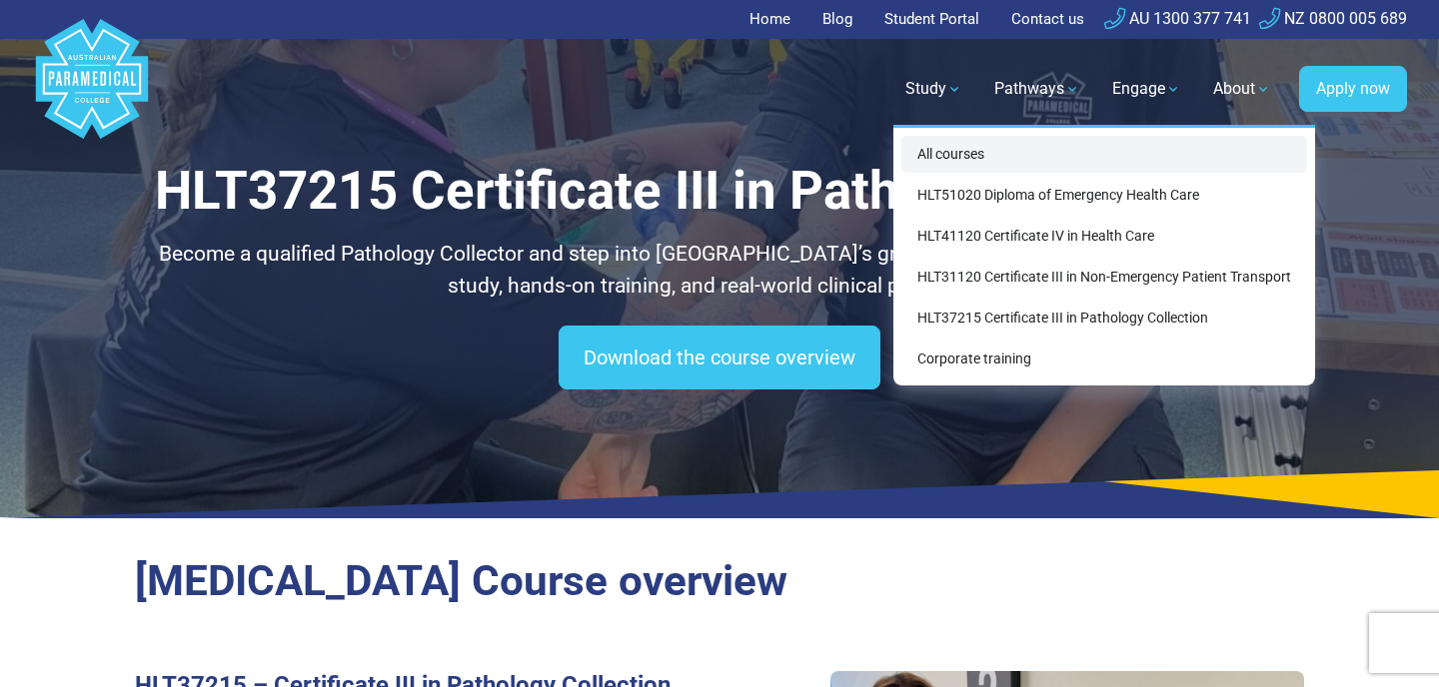
click at [951, 154] on link "All courses" at bounding box center [1104, 154] width 406 height 37
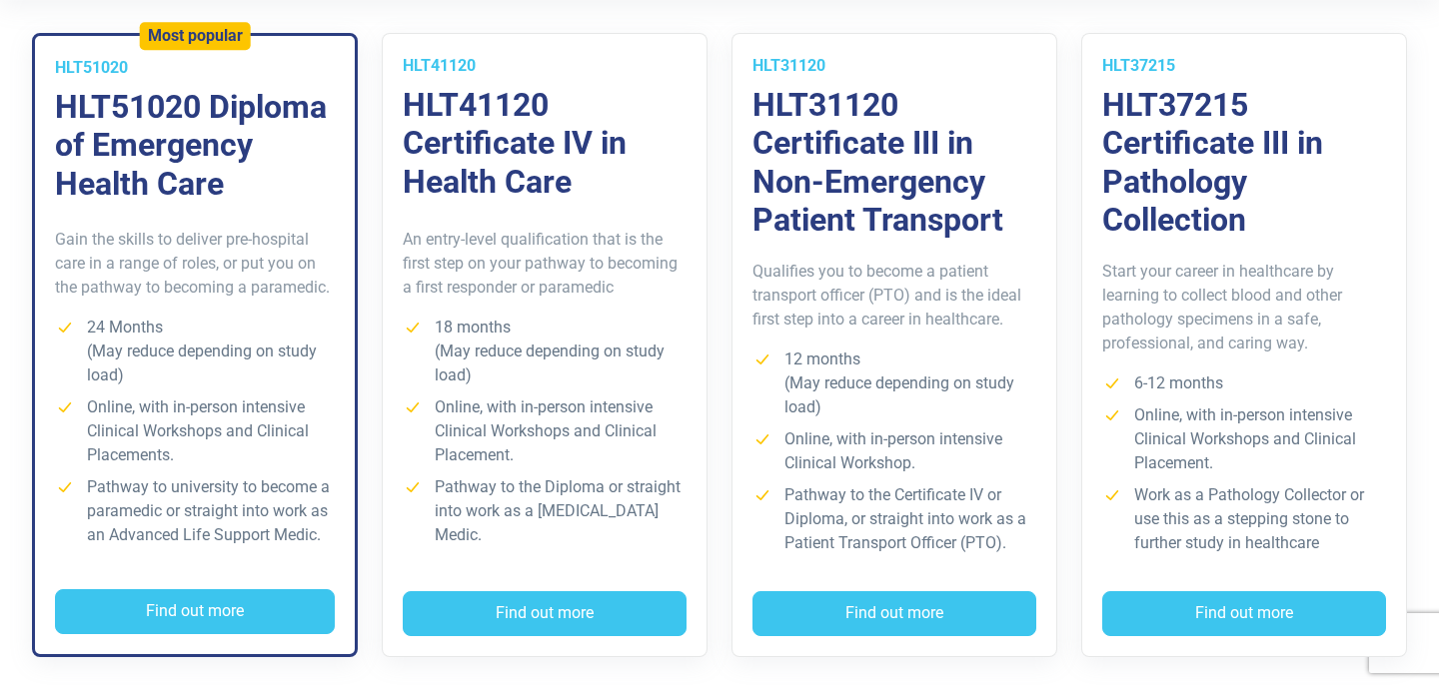
scroll to position [620, 0]
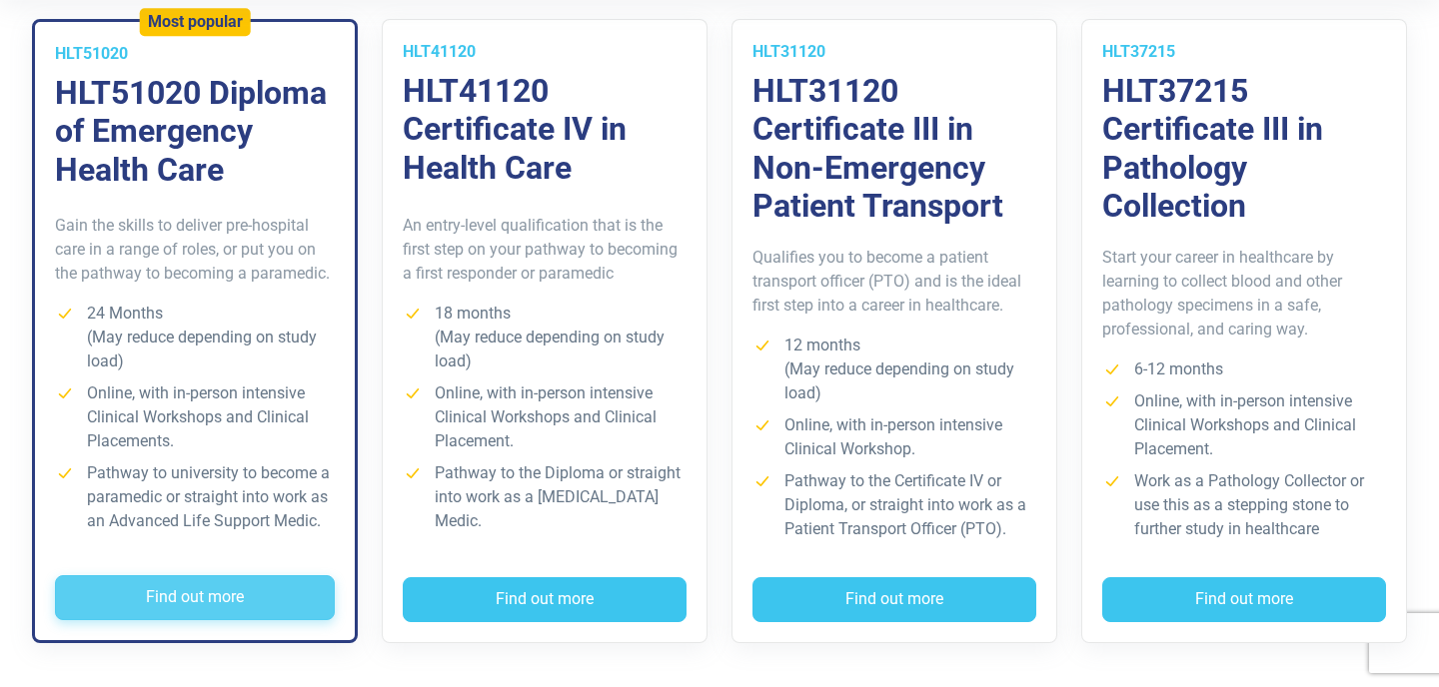
click at [230, 596] on button "Find out more" at bounding box center [195, 598] width 280 height 46
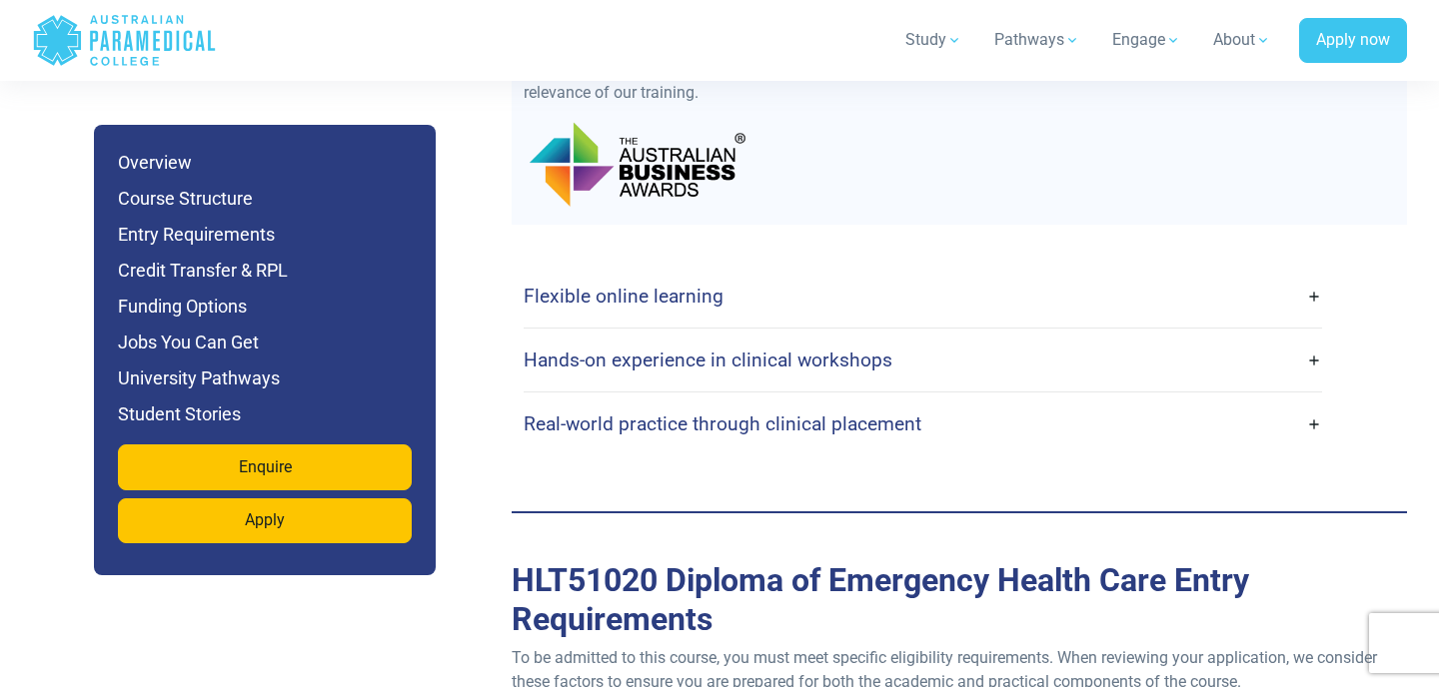
scroll to position [5026, 0]
click at [764, 274] on link "Flexible online learning" at bounding box center [923, 297] width 798 height 47
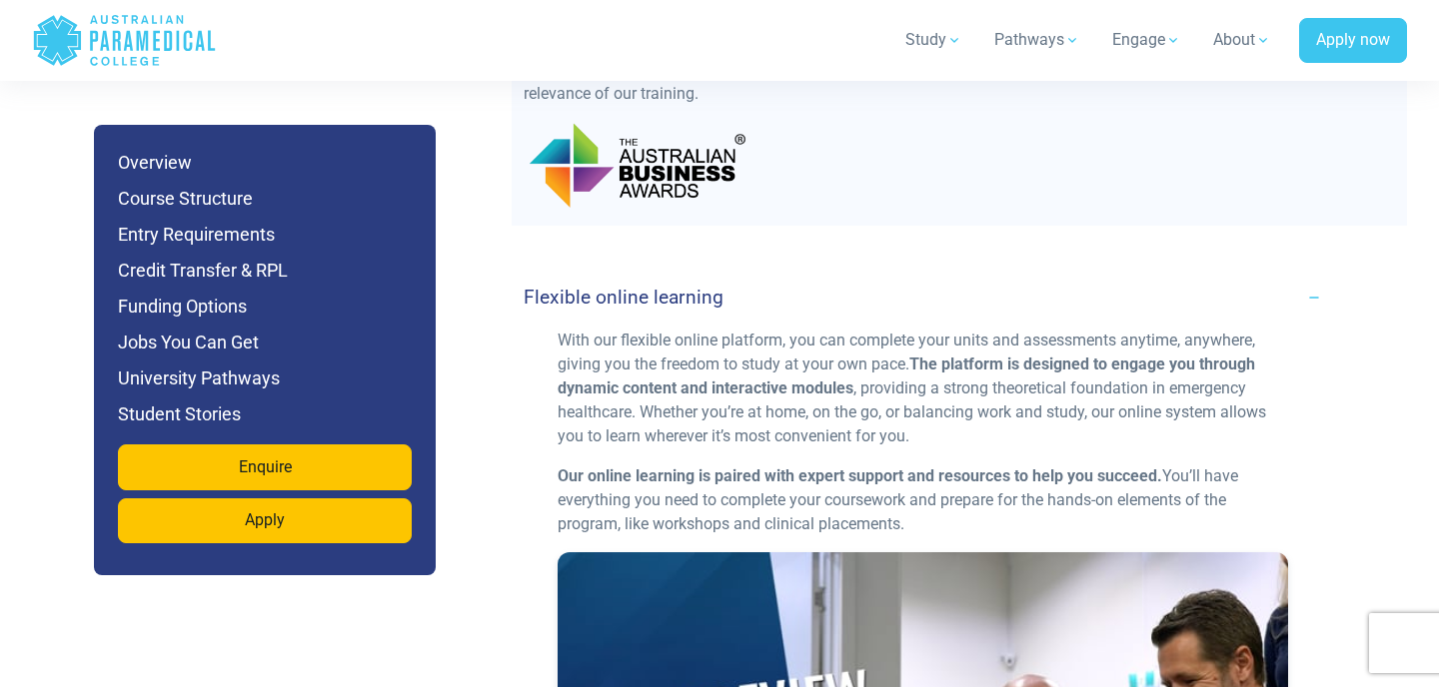
click at [763, 274] on link "Flexible online learning" at bounding box center [923, 297] width 798 height 47
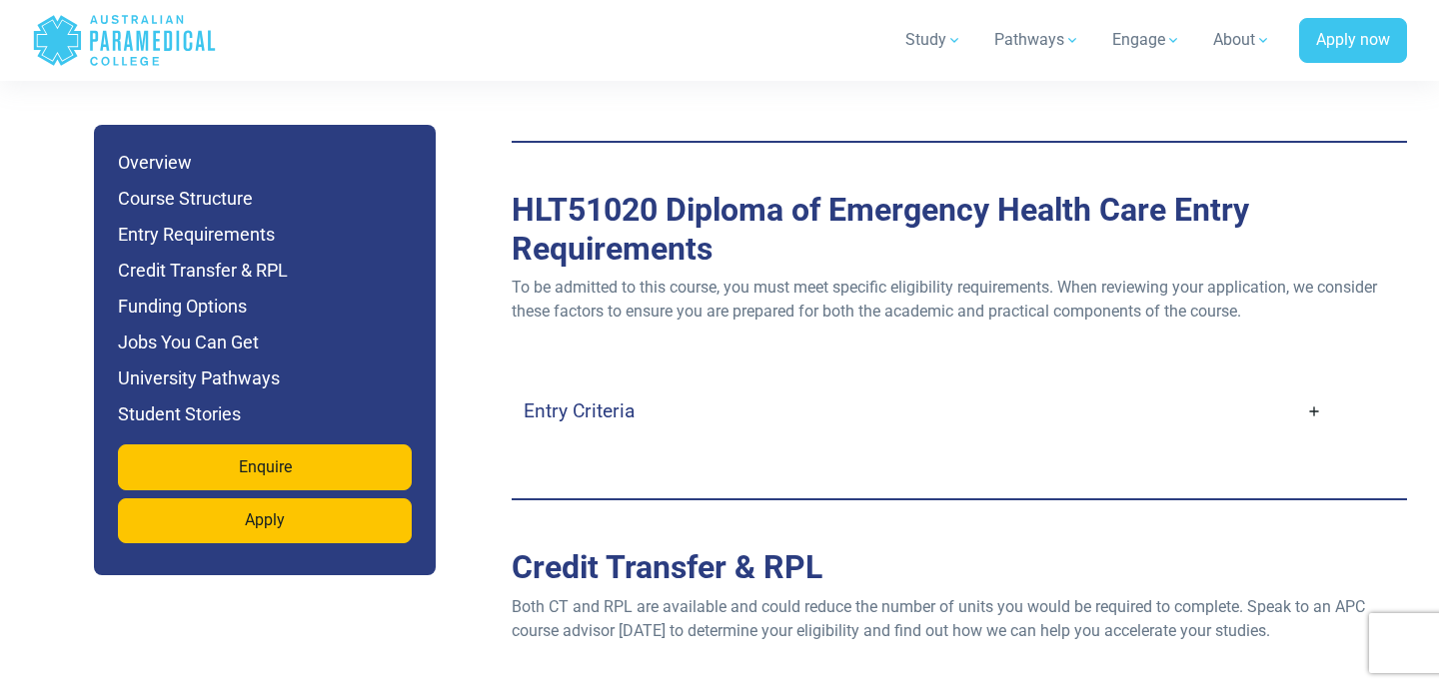
scroll to position [5399, 0]
click at [723, 387] on link "Entry Criteria" at bounding box center [923, 410] width 798 height 47
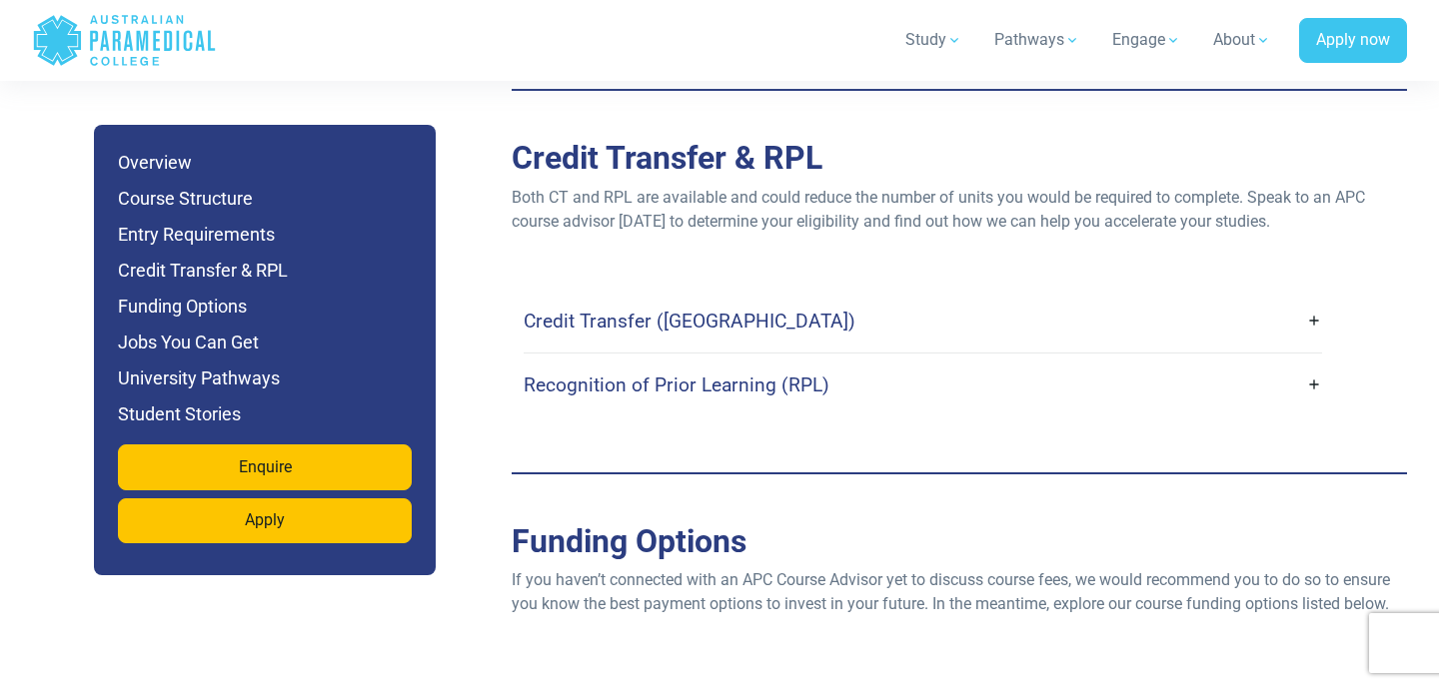
scroll to position [6683, 0]
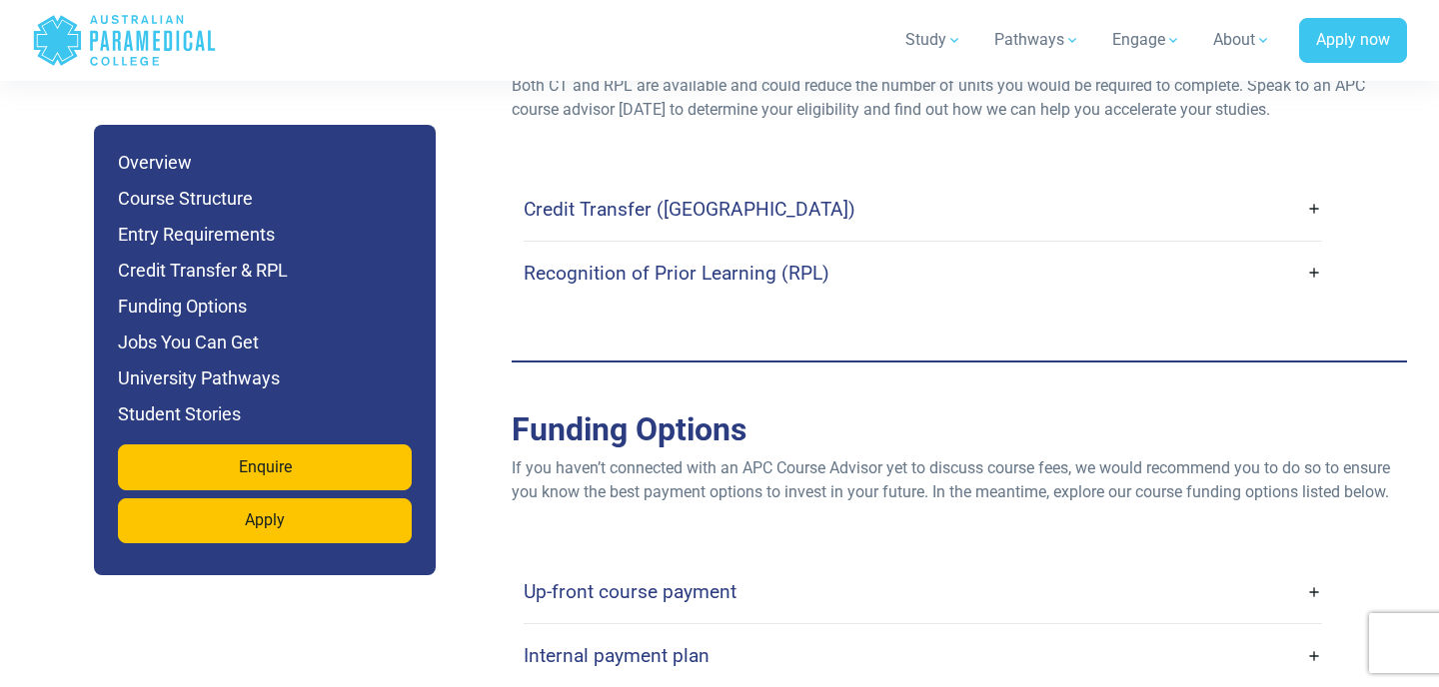
click at [730, 186] on link "Credit Transfer ([GEOGRAPHIC_DATA])" at bounding box center [923, 209] width 798 height 47
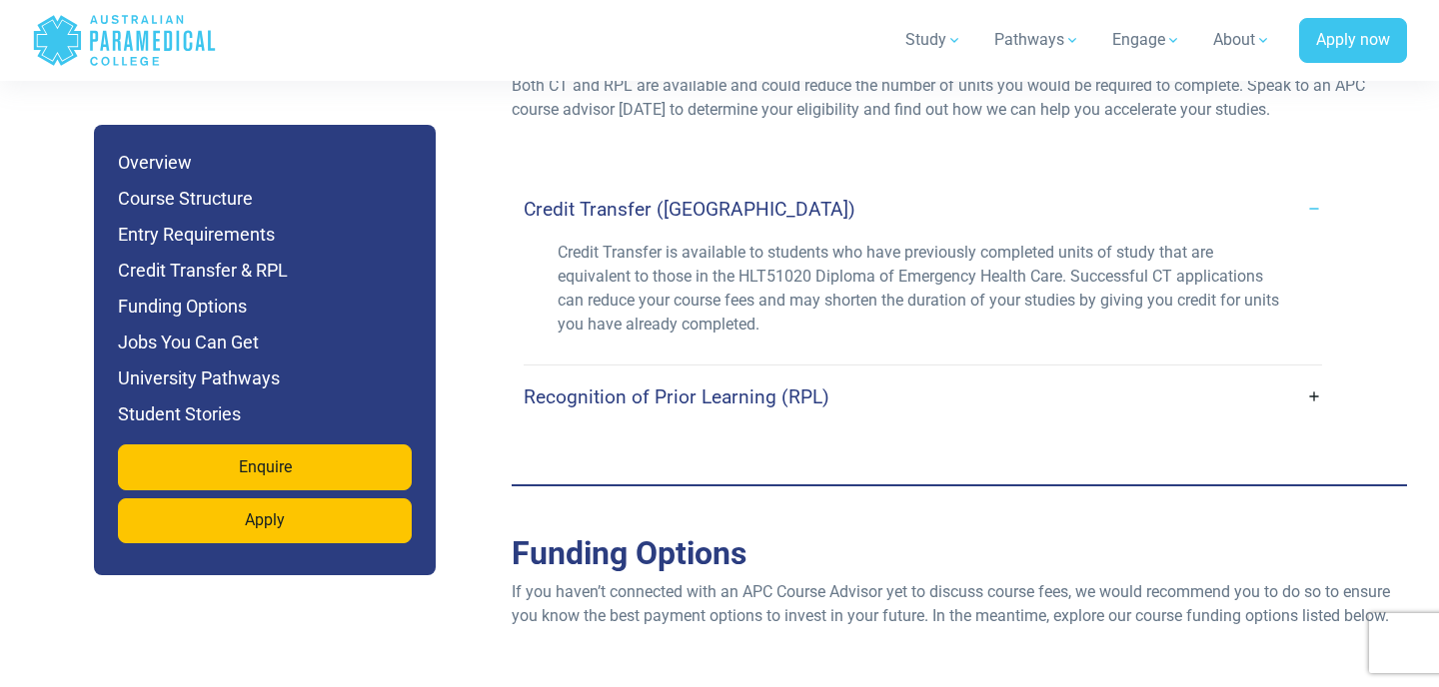
click at [730, 186] on link "Credit Transfer ([GEOGRAPHIC_DATA])" at bounding box center [923, 209] width 798 height 47
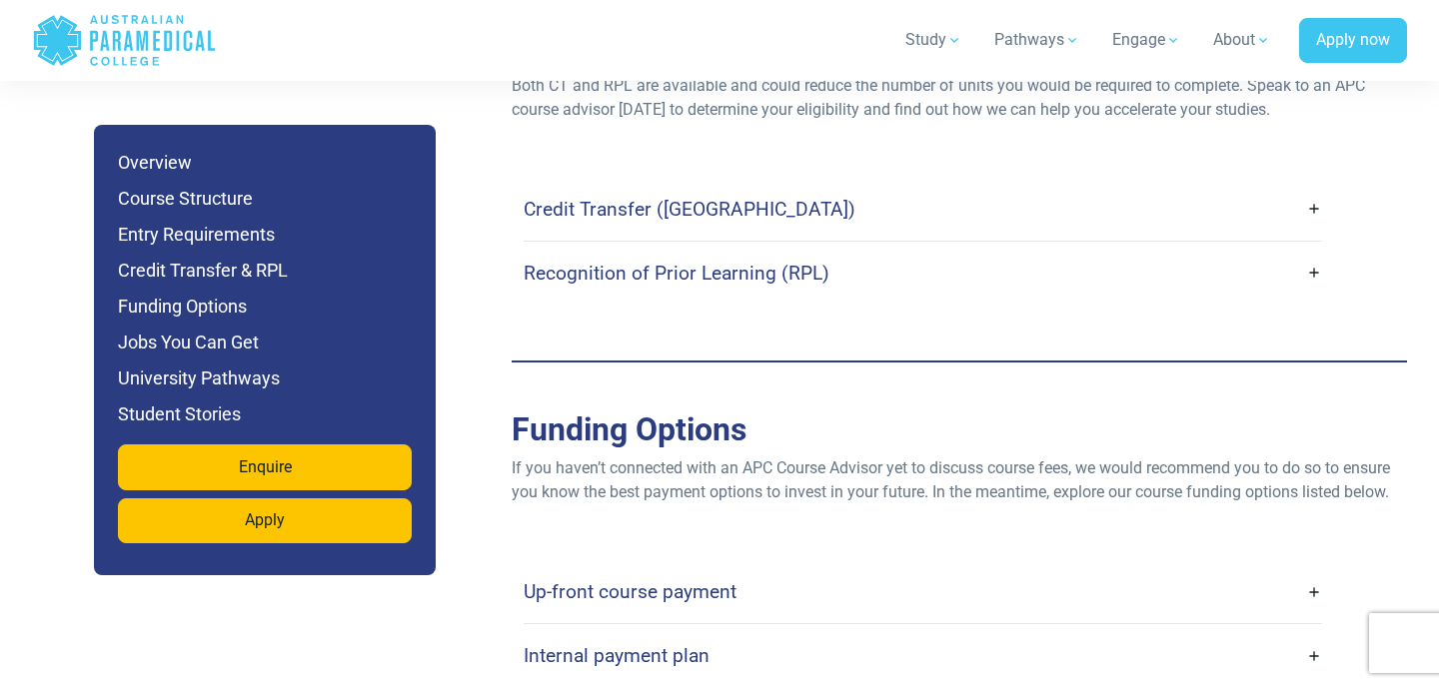
click at [728, 262] on h4 "Recognition of Prior Learning (RPL)" at bounding box center [677, 273] width 306 height 23
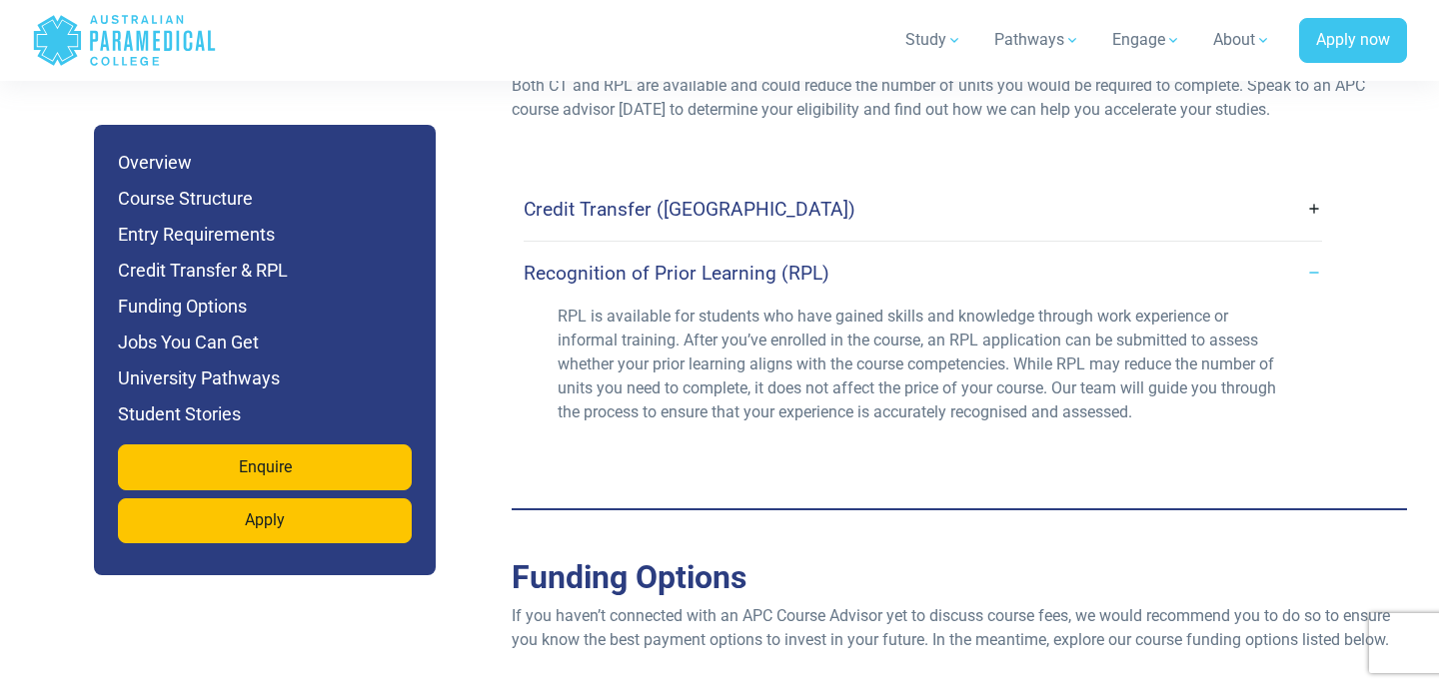
click at [728, 262] on h4 "Recognition of Prior Learning (RPL)" at bounding box center [677, 273] width 306 height 23
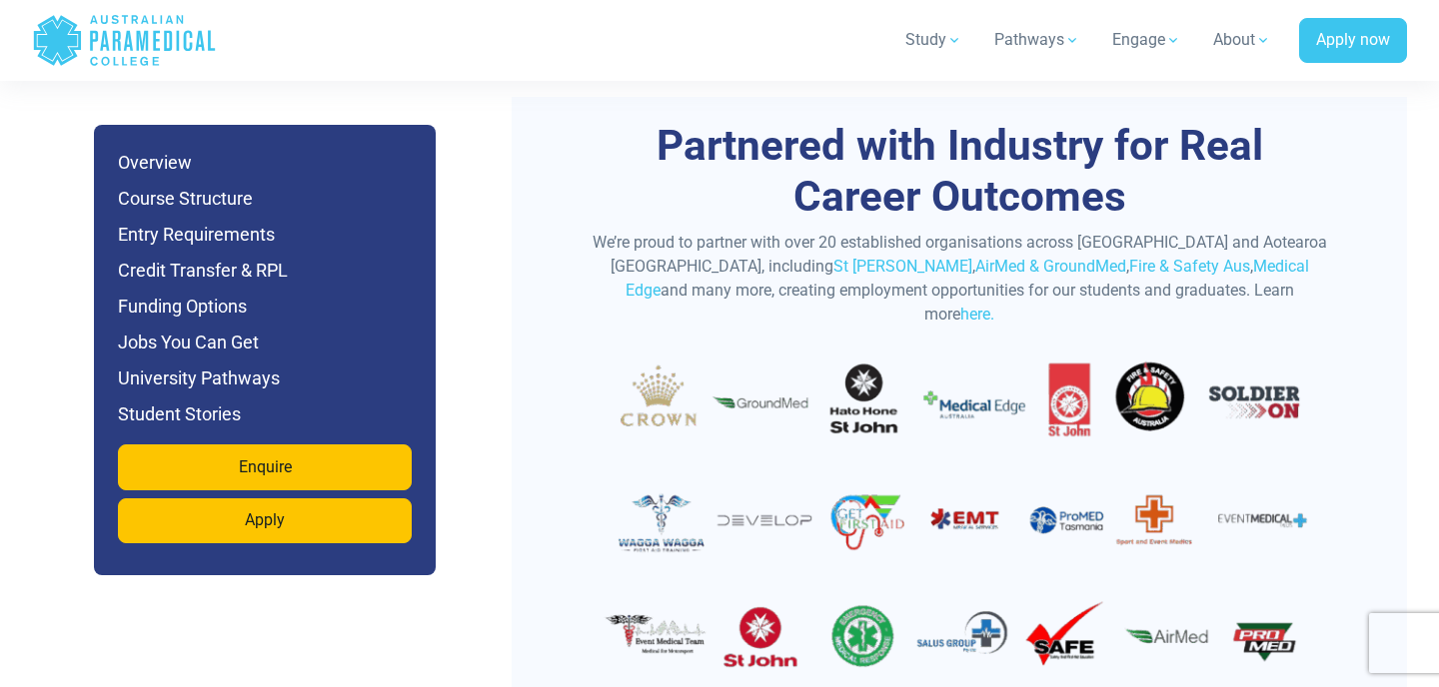
scroll to position [7897, 0]
